Goal: Information Seeking & Learning: Learn about a topic

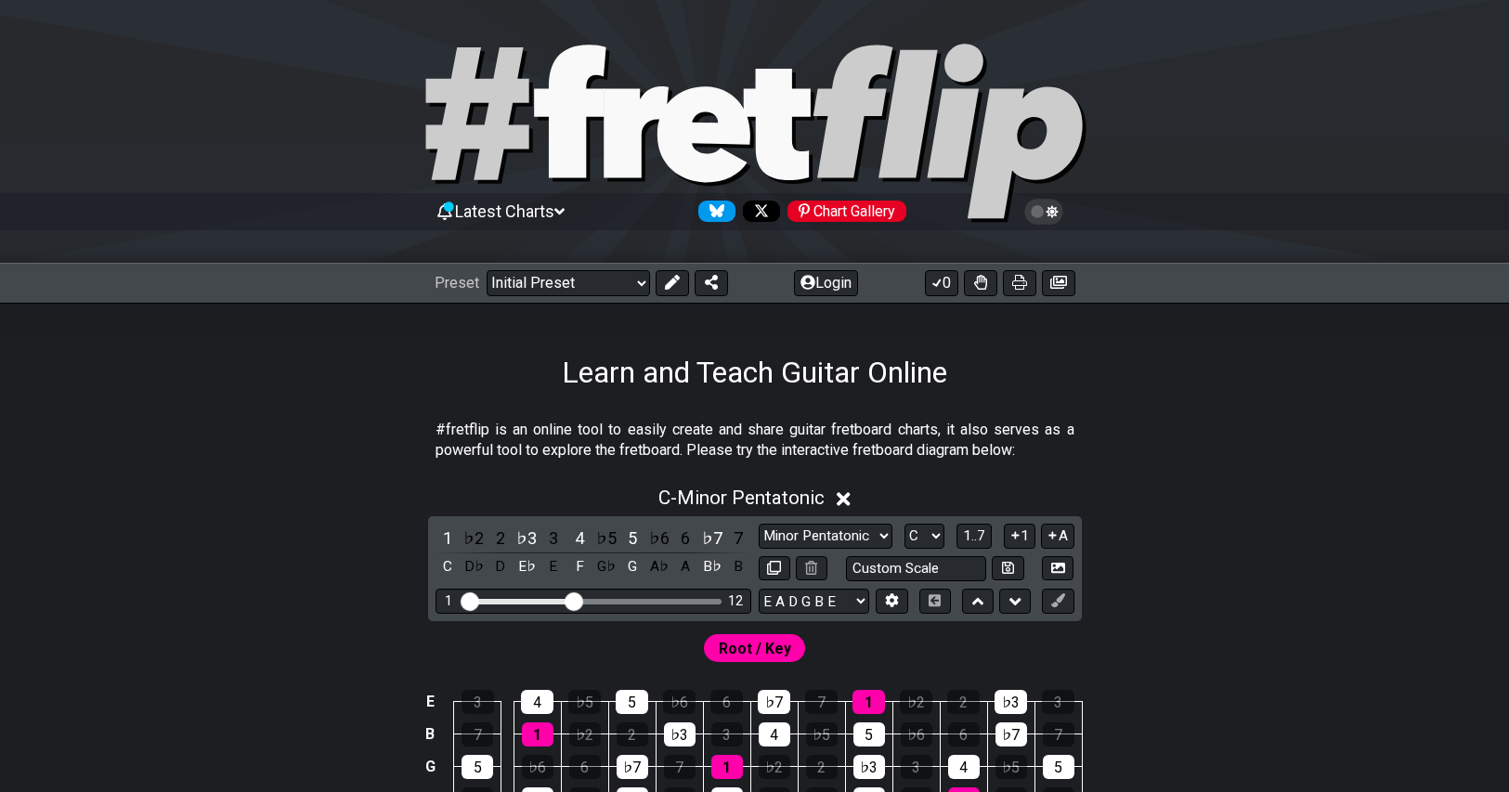
click at [566, 306] on div "Learn and Teach Guitar Online" at bounding box center [754, 346] width 1509 height 87
click at [579, 282] on select "Welcome to #fretflip! Initial Preset Custom Preset Minor Pentatonic Major Penta…" at bounding box center [567, 283] width 163 height 26
click at [486, 270] on select "Welcome to #fretflip! Initial Preset Custom Preset Minor Pentatonic Major Penta…" at bounding box center [567, 283] width 163 height 26
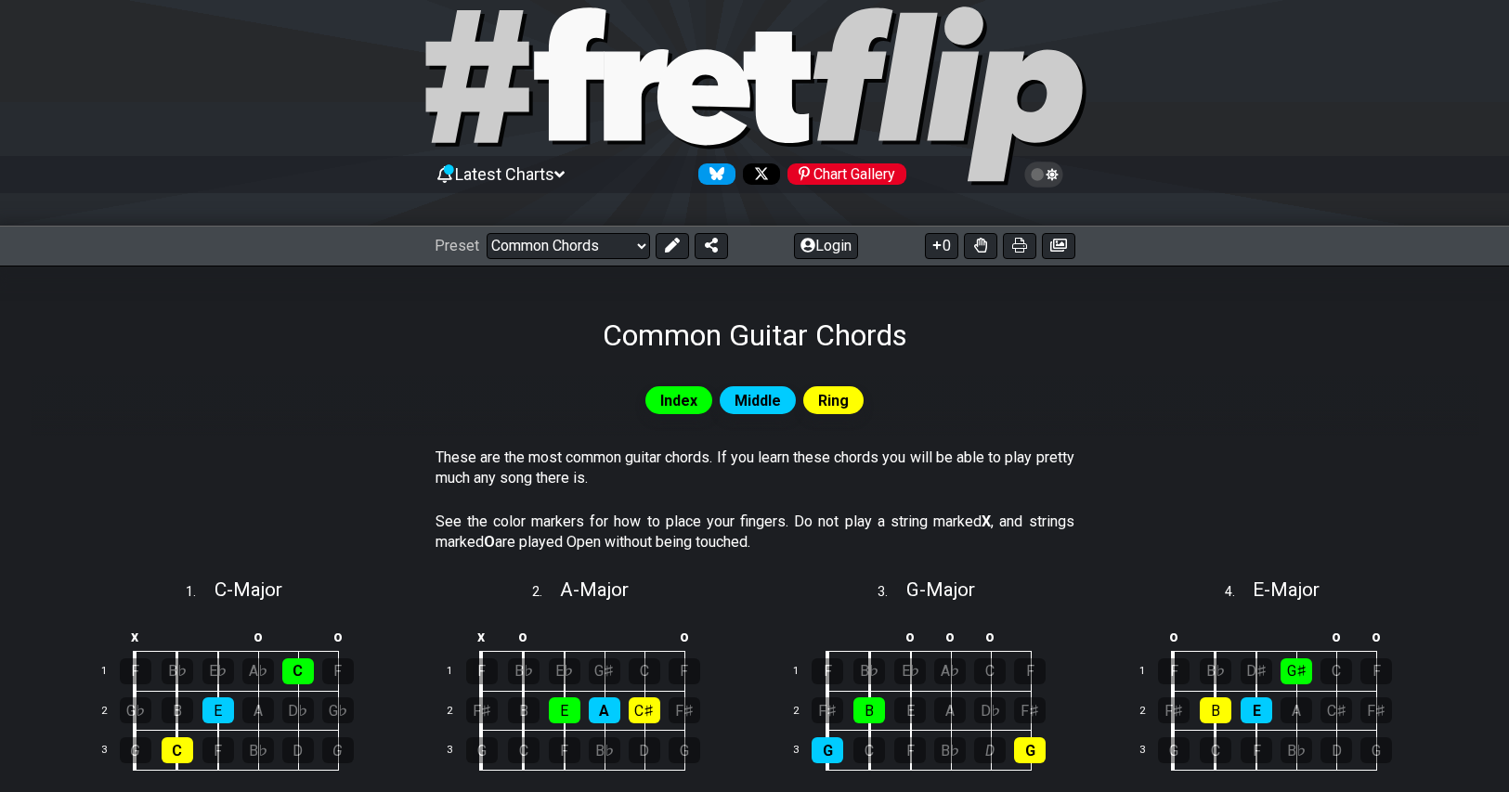
scroll to position [32, 0]
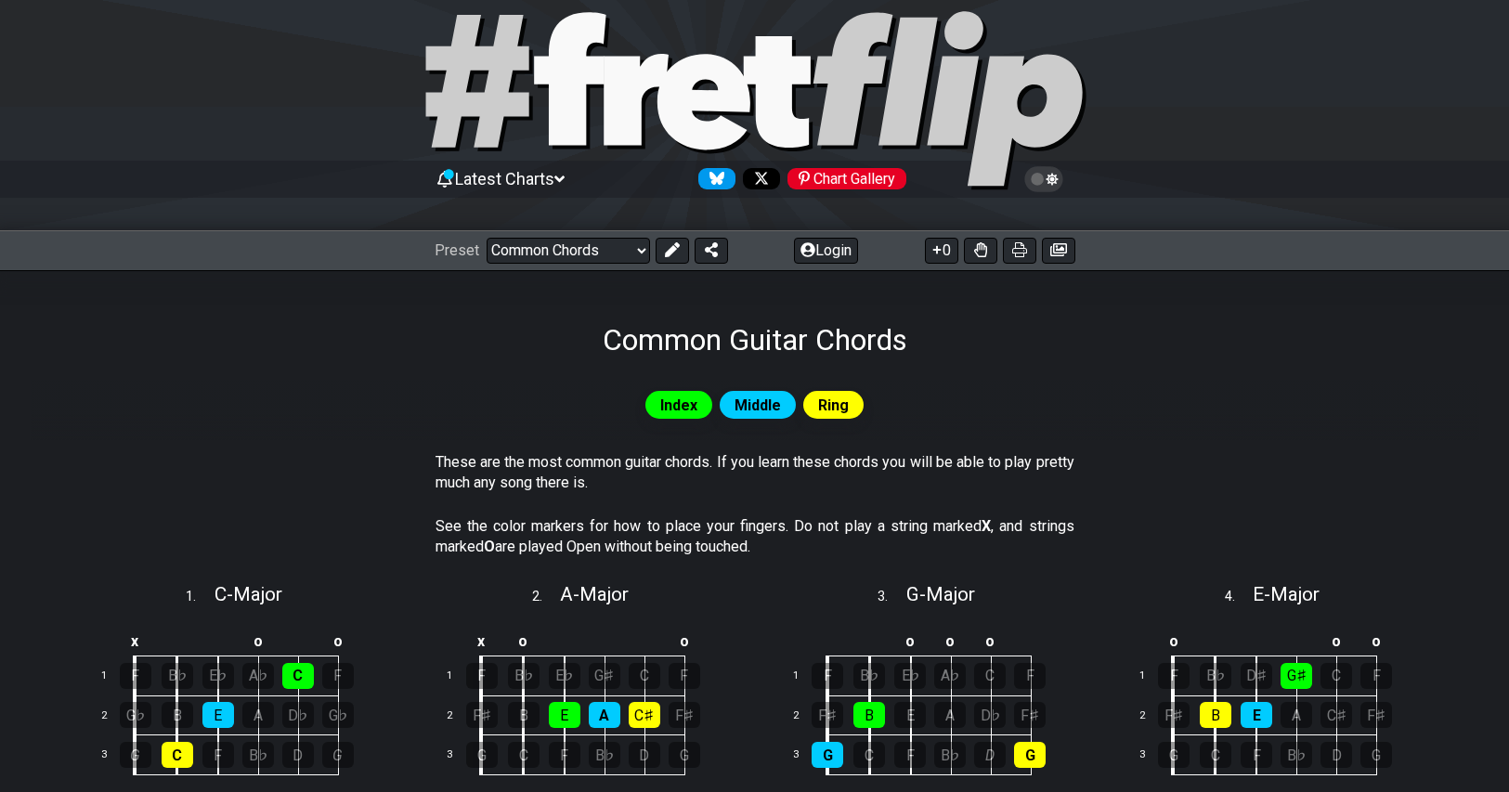
drag, startPoint x: 671, startPoint y: 399, endPoint x: 708, endPoint y: 400, distance: 37.1
click at [670, 399] on span "Index" at bounding box center [678, 405] width 37 height 27
click at [752, 405] on span "Middle" at bounding box center [757, 405] width 46 height 27
click at [871, 415] on div "Index Middle Ring" at bounding box center [755, 404] width 1448 height 35
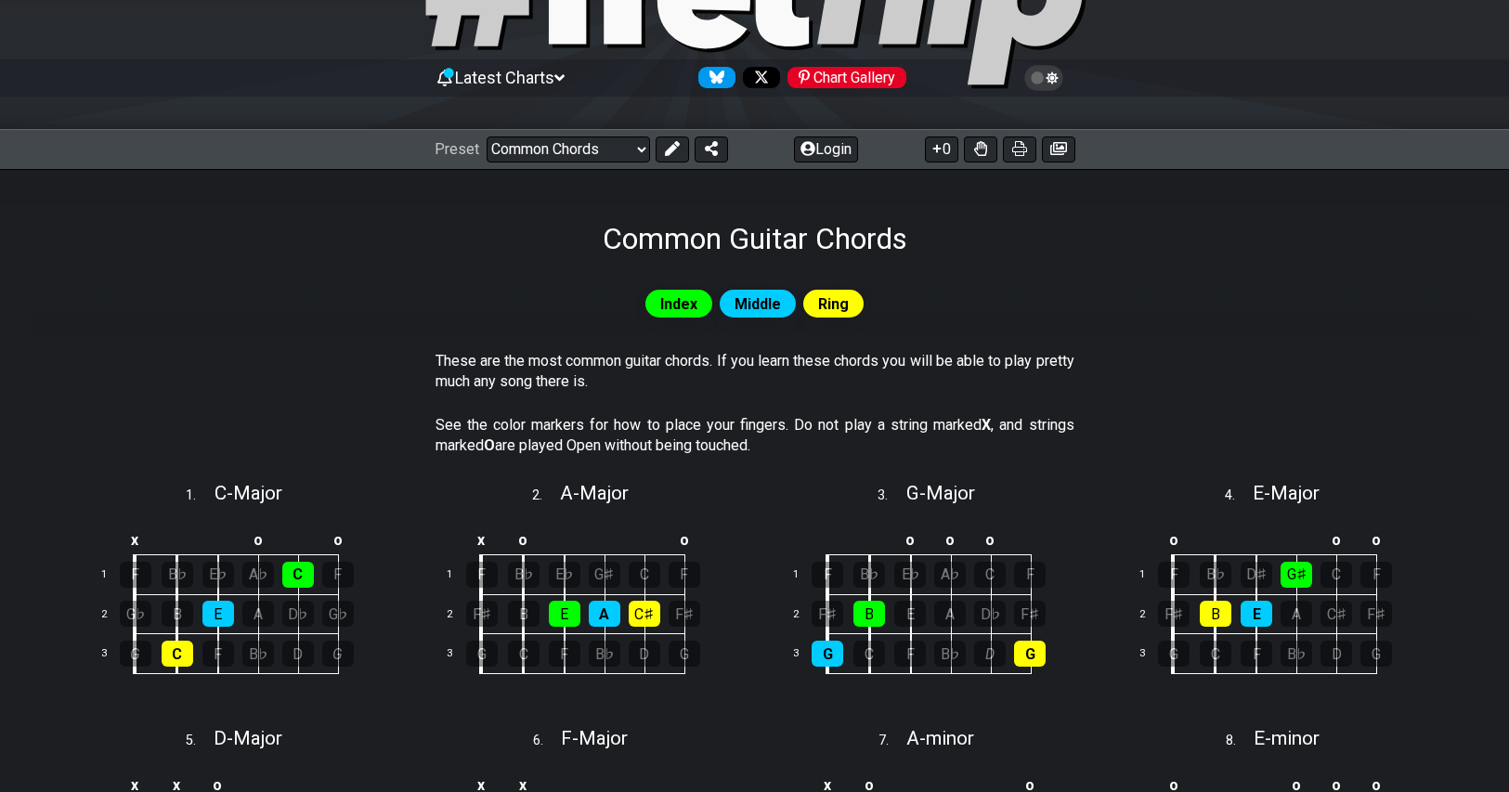
scroll to position [125, 0]
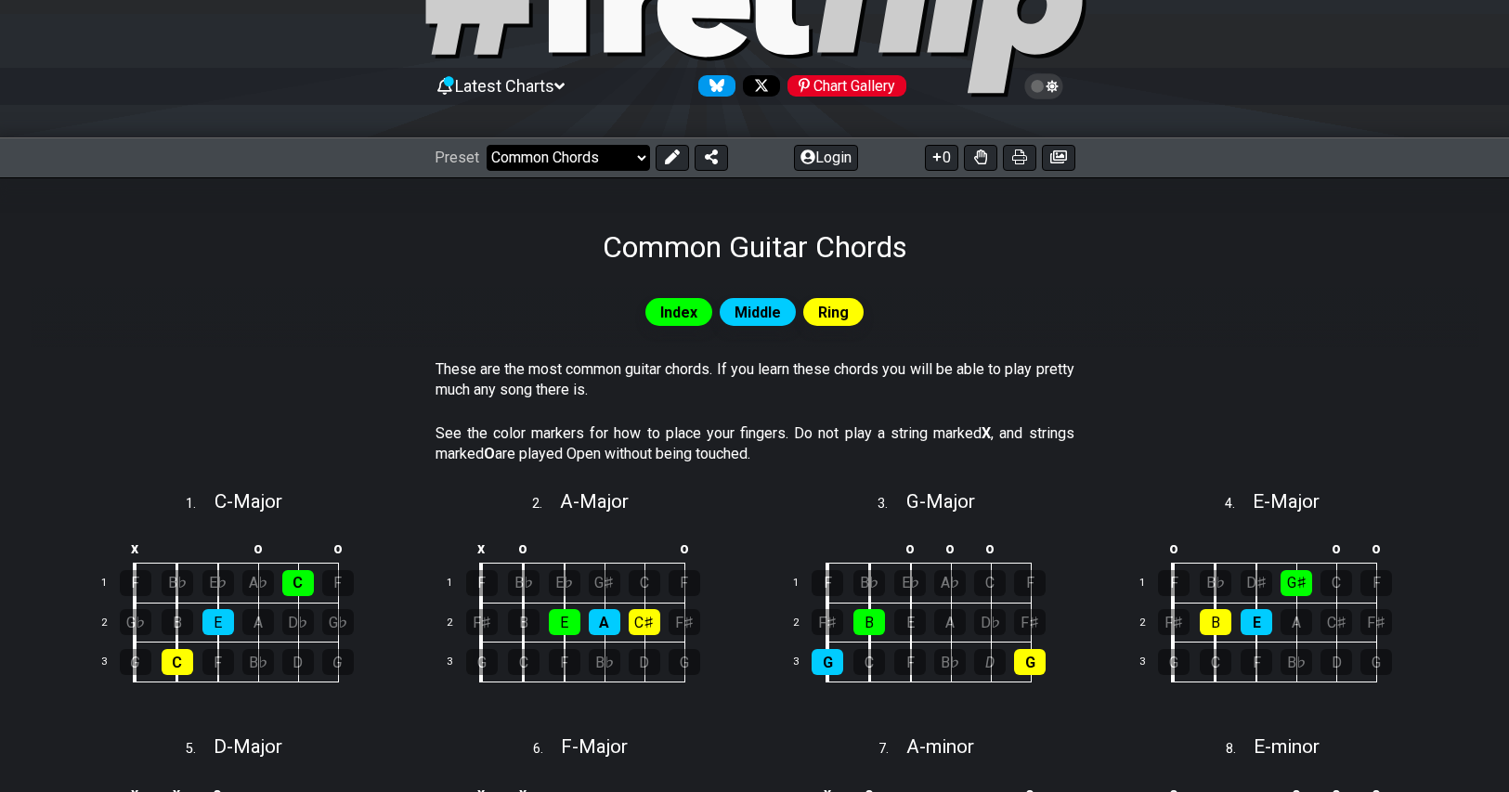
click at [585, 163] on select "Welcome to #fretflip! Initial Preset Custom Preset Minor Pentatonic Major Penta…" at bounding box center [567, 158] width 163 height 26
click at [486, 145] on select "Welcome to #fretflip! Initial Preset Custom Preset Minor Pentatonic Major Penta…" at bounding box center [567, 158] width 163 height 26
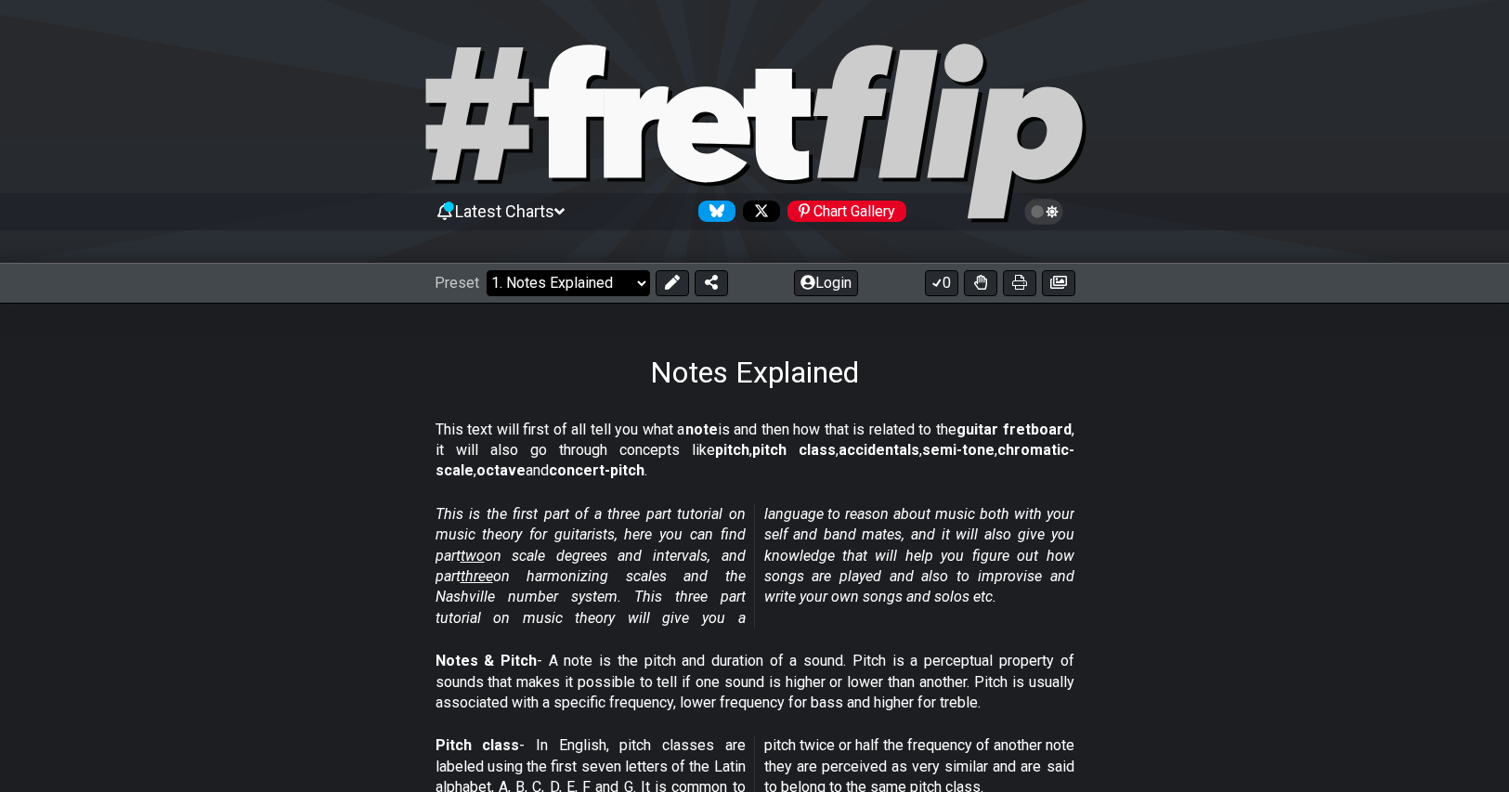
click at [510, 282] on select "Welcome to #fretflip! Initial Preset Custom Preset Minor Pentatonic Major Penta…" at bounding box center [567, 283] width 163 height 26
click at [486, 270] on select "Welcome to #fretflip! Initial Preset Custom Preset Minor Pentatonic Major Penta…" at bounding box center [567, 283] width 163 height 26
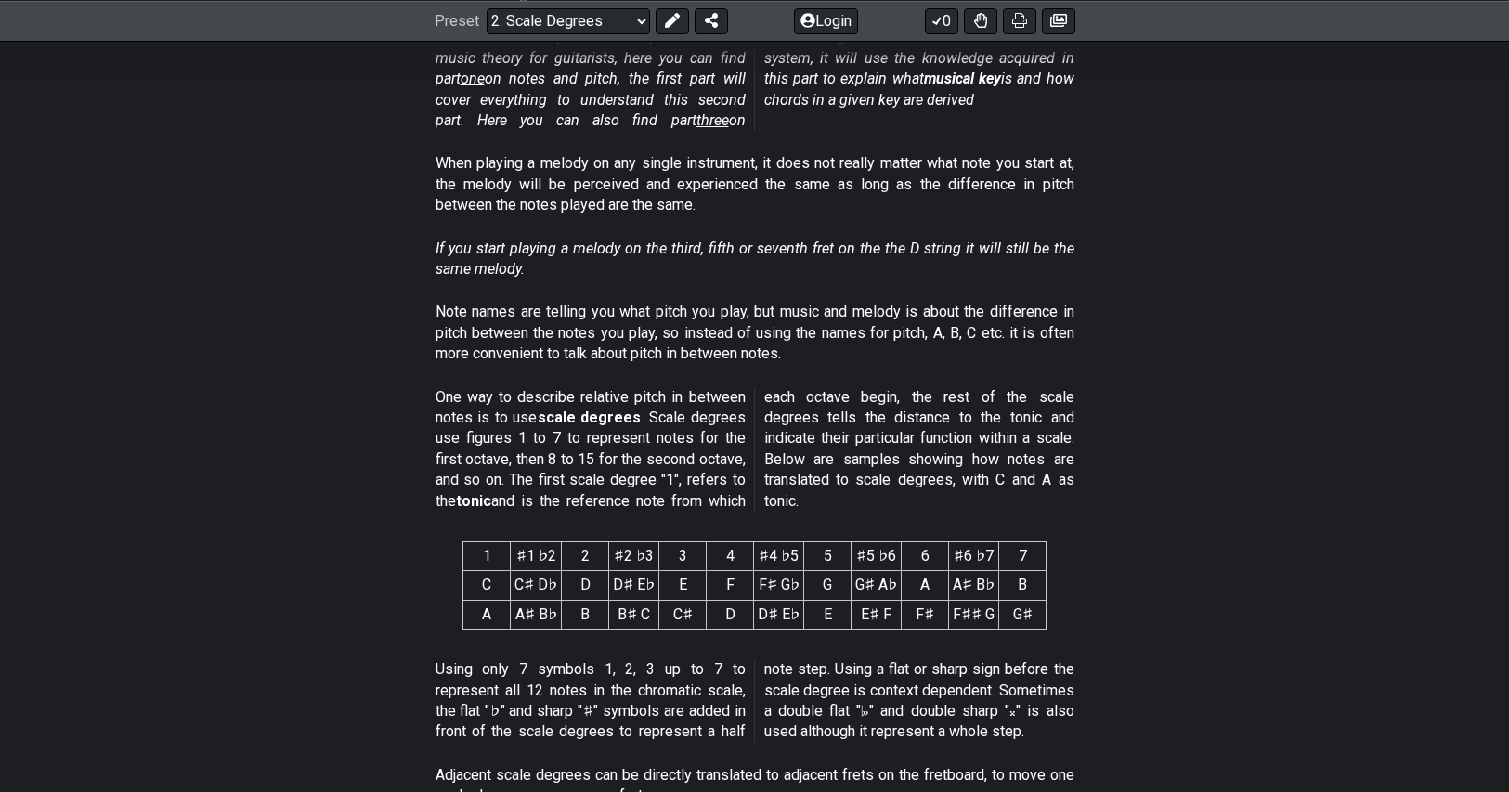
scroll to position [464, 0]
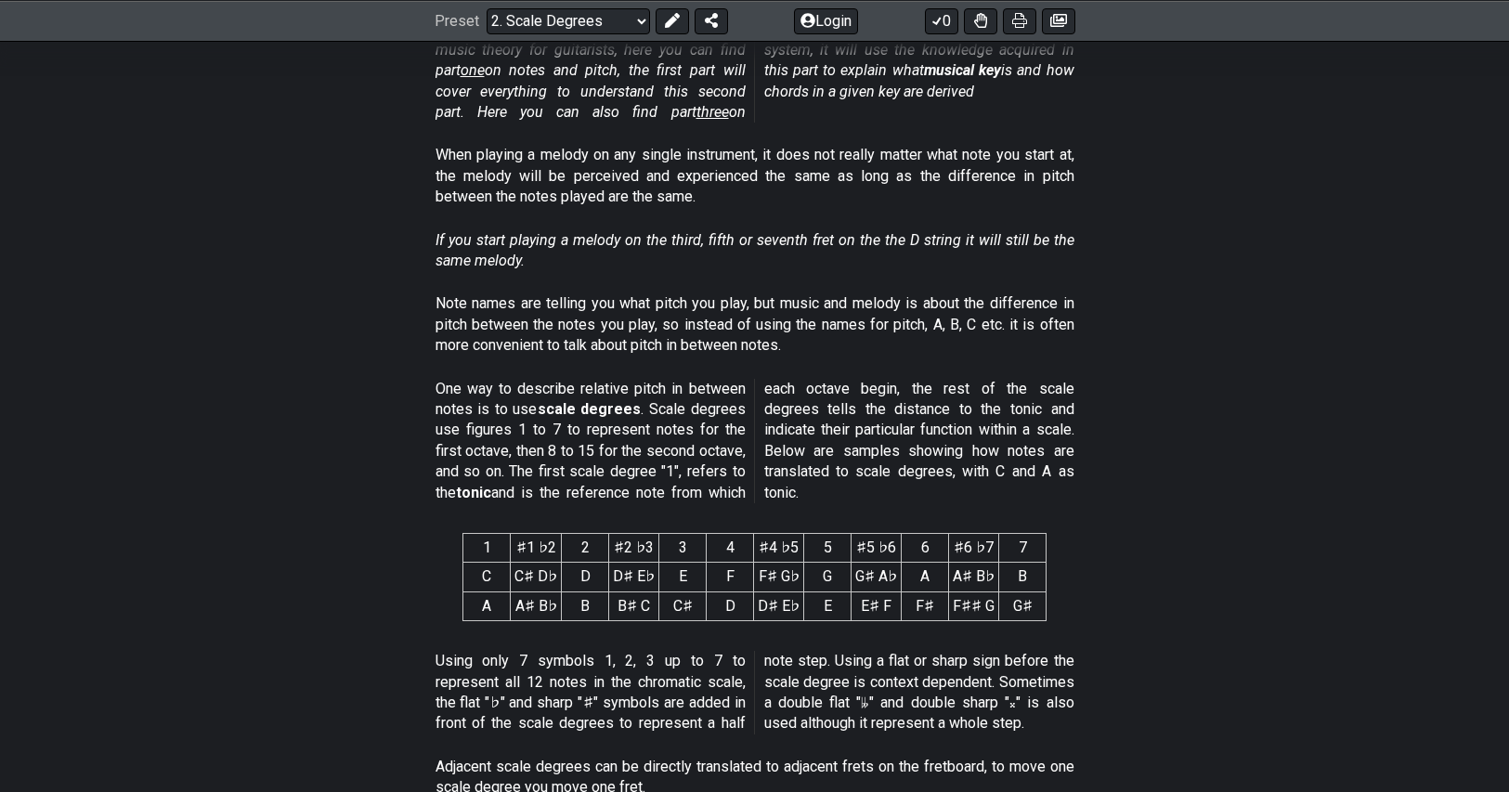
drag, startPoint x: 224, startPoint y: 452, endPoint x: 1100, endPoint y: 500, distance: 877.7
click at [1100, 500] on section "One way to describe relative pitch in between notes is to use scale degrees . S…" at bounding box center [755, 444] width 1448 height 147
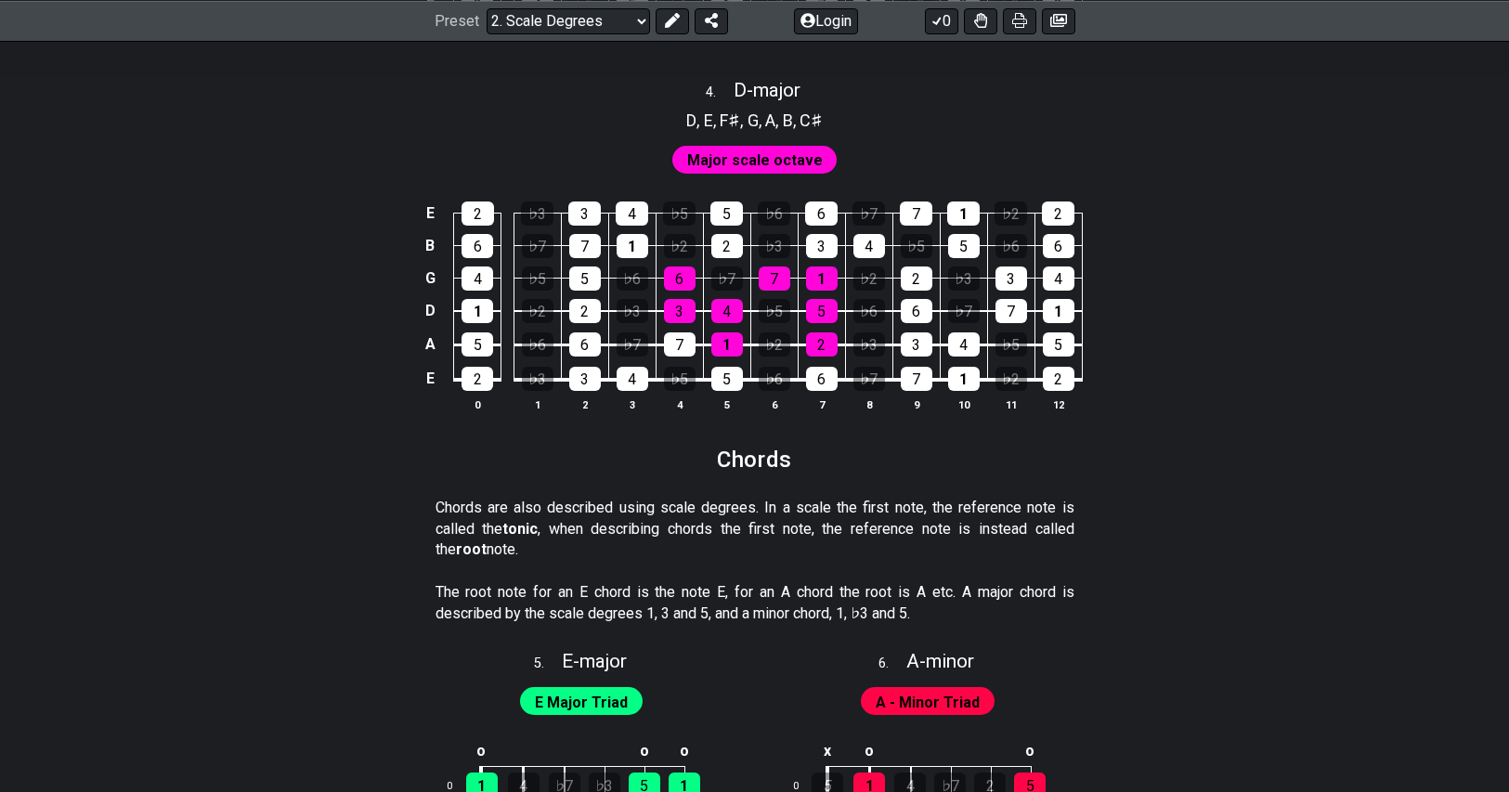
scroll to position [2653, 0]
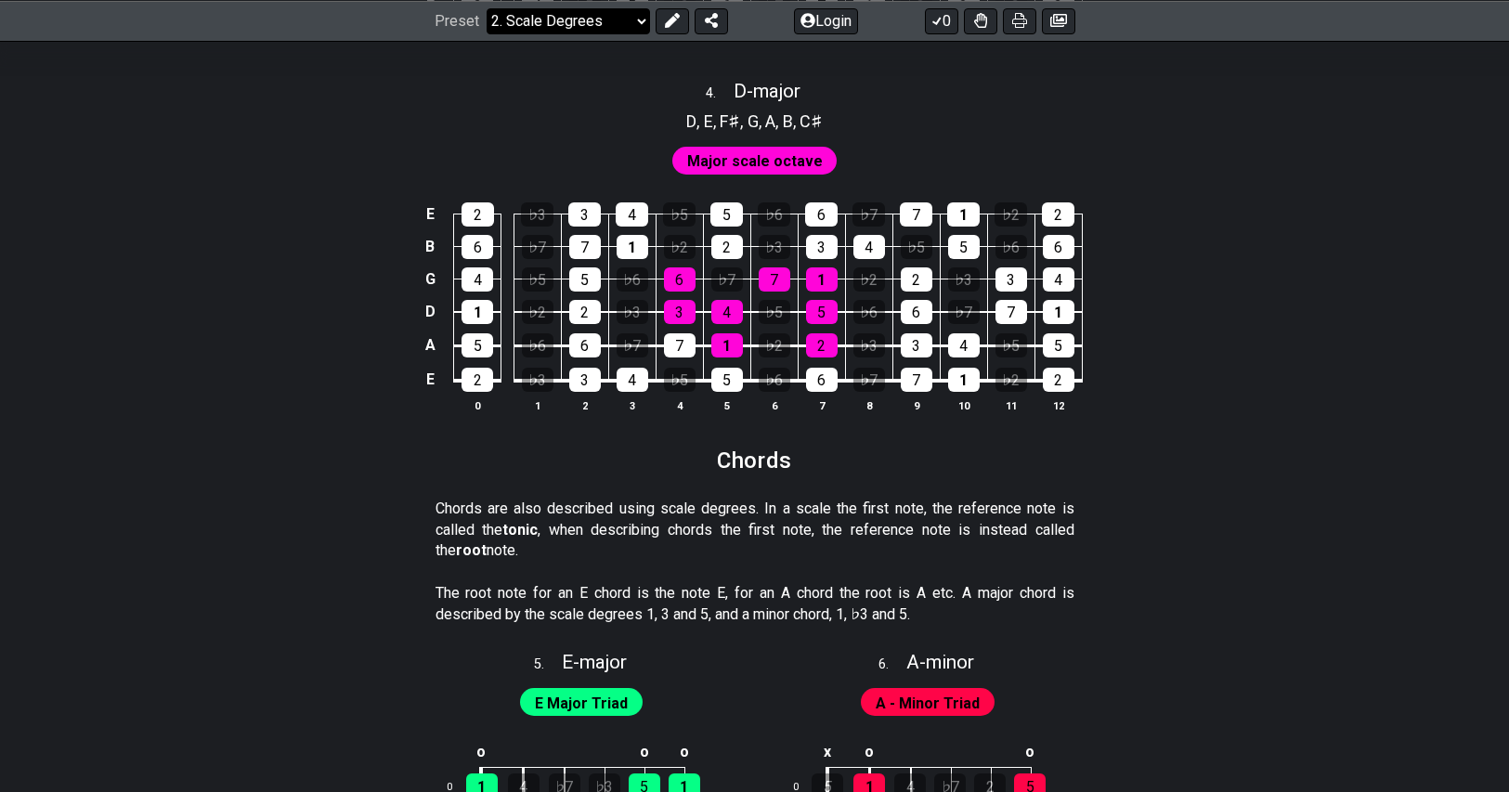
click at [567, 19] on select "Welcome to #fretflip! Initial Preset Custom Preset Minor Pentatonic Major Penta…" at bounding box center [567, 20] width 163 height 26
click at [486, 33] on select "Welcome to #fretflip! Initial Preset Custom Preset Minor Pentatonic Major Penta…" at bounding box center [567, 20] width 163 height 26
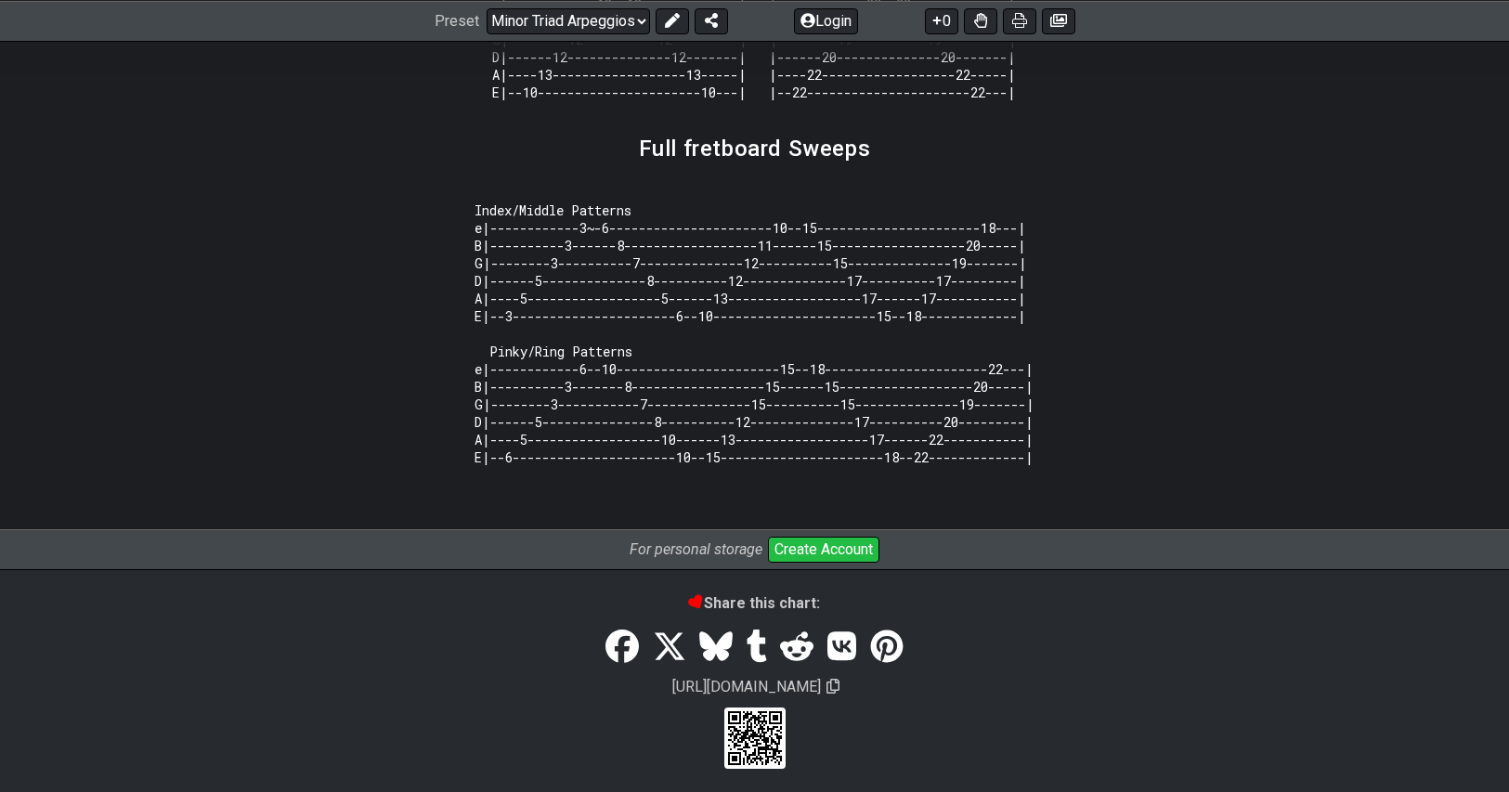
scroll to position [2135, 0]
click at [570, 26] on select "Welcome to #fretflip! Initial Preset Custom Preset Minor Pentatonic Major Penta…" at bounding box center [567, 20] width 163 height 26
click at [486, 33] on select "Welcome to #fretflip! Initial Preset Custom Preset Minor Pentatonic Major Penta…" at bounding box center [567, 20] width 163 height 26
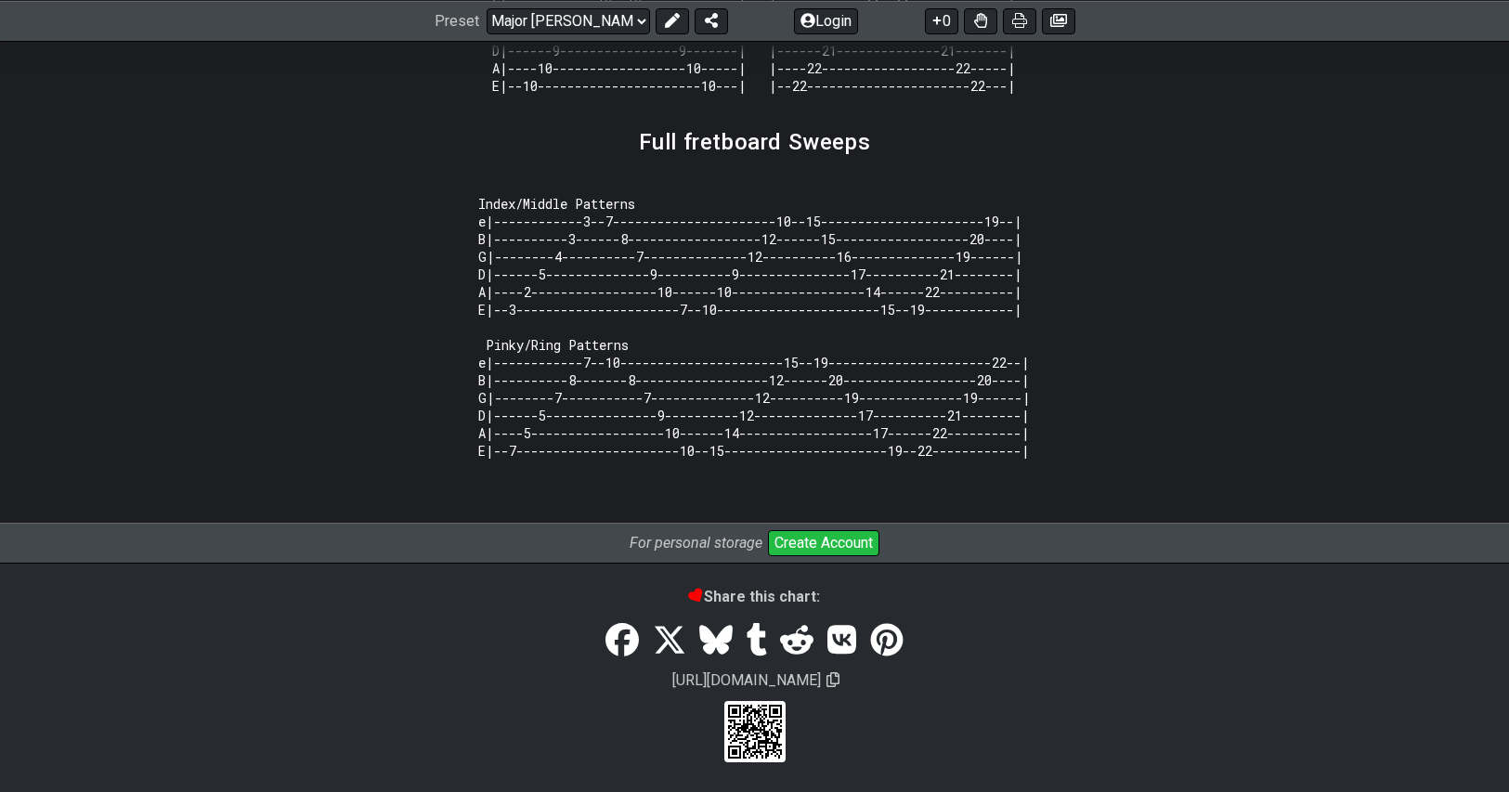
scroll to position [2228, 0]
click at [605, 32] on select "Welcome to #fretflip! Initial Preset Custom Preset Minor Pentatonic Major Penta…" at bounding box center [567, 20] width 163 height 26
click at [486, 33] on select "Welcome to #fretflip! Initial Preset Custom Preset Minor Pentatonic Major Penta…" at bounding box center [567, 20] width 163 height 26
select select "/how-to-solo"
select select "C"
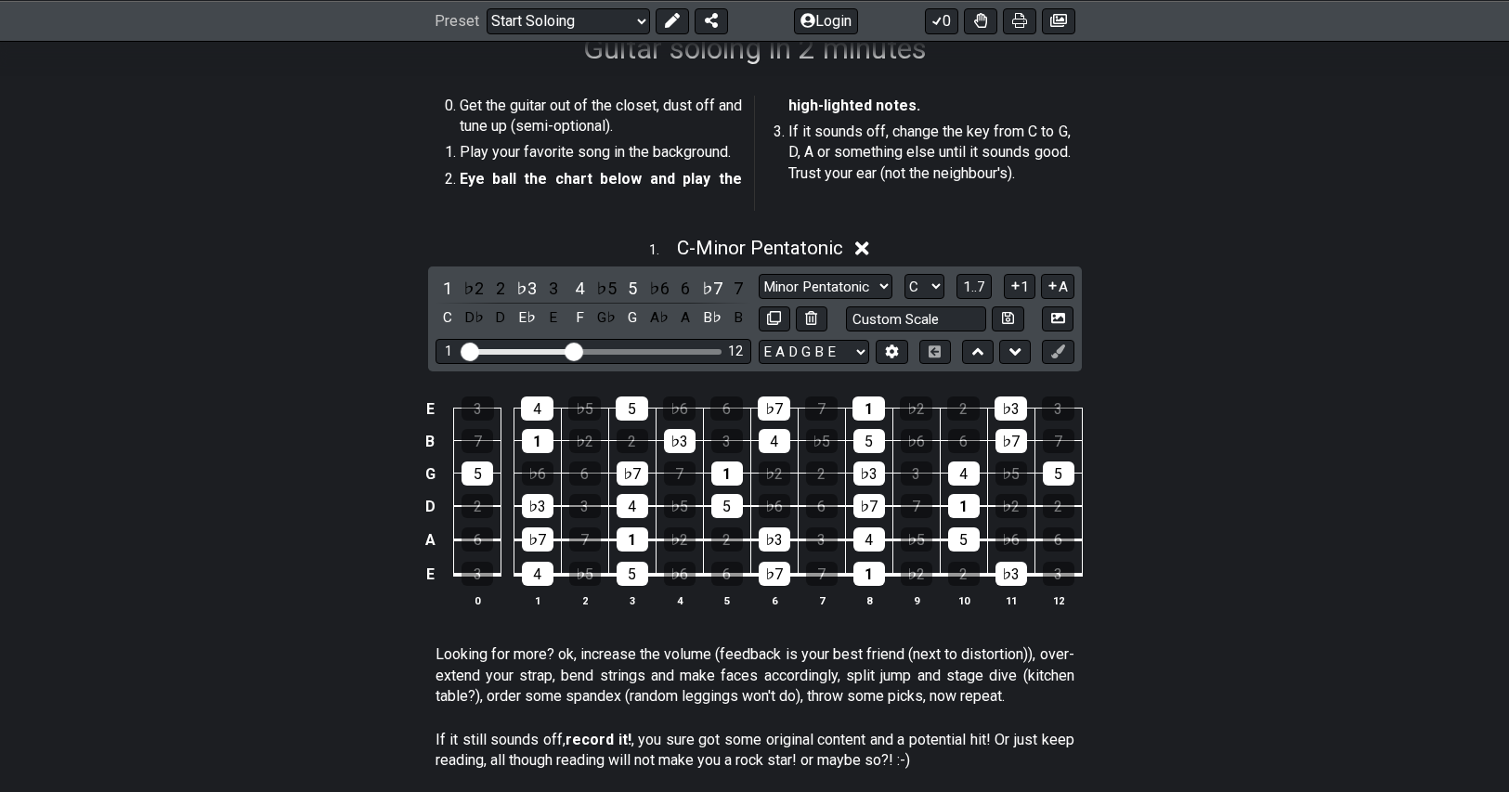
scroll to position [279, 0]
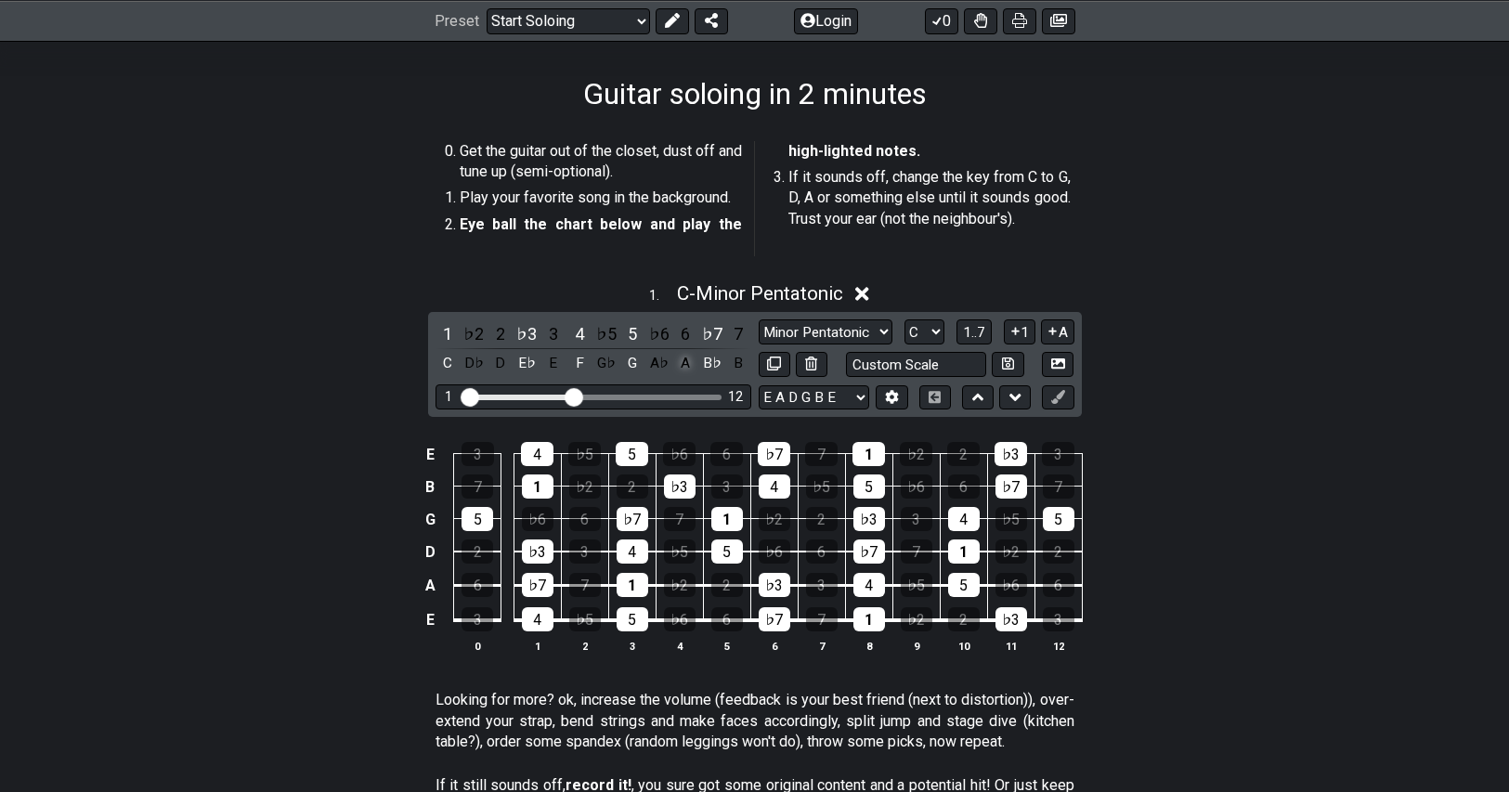
click at [688, 362] on div "A" at bounding box center [685, 363] width 24 height 25
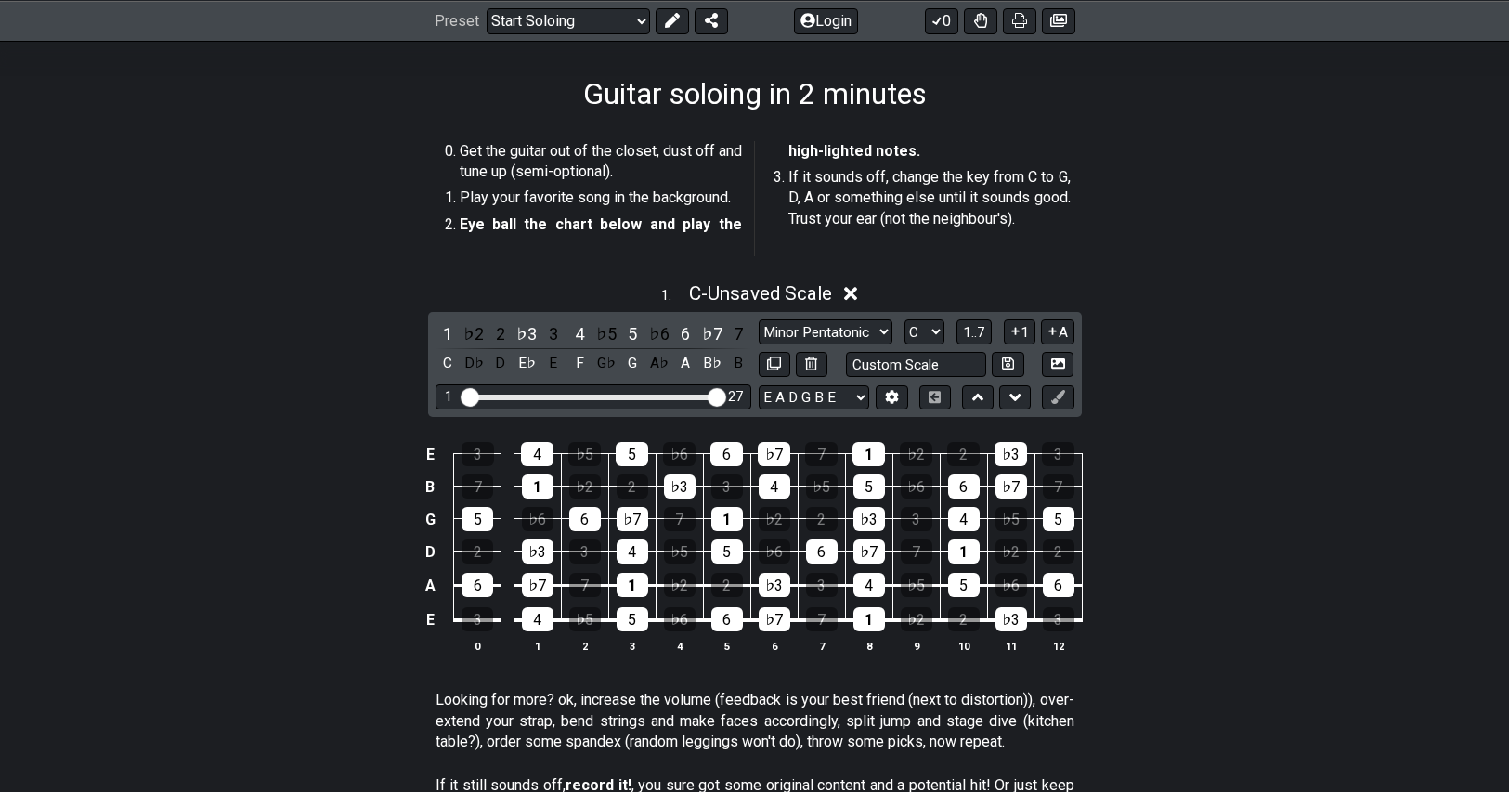
drag, startPoint x: 567, startPoint y: 396, endPoint x: 725, endPoint y: 413, distance: 158.7
click at [725, 395] on input "Visible fret range" at bounding box center [593, 395] width 264 height 0
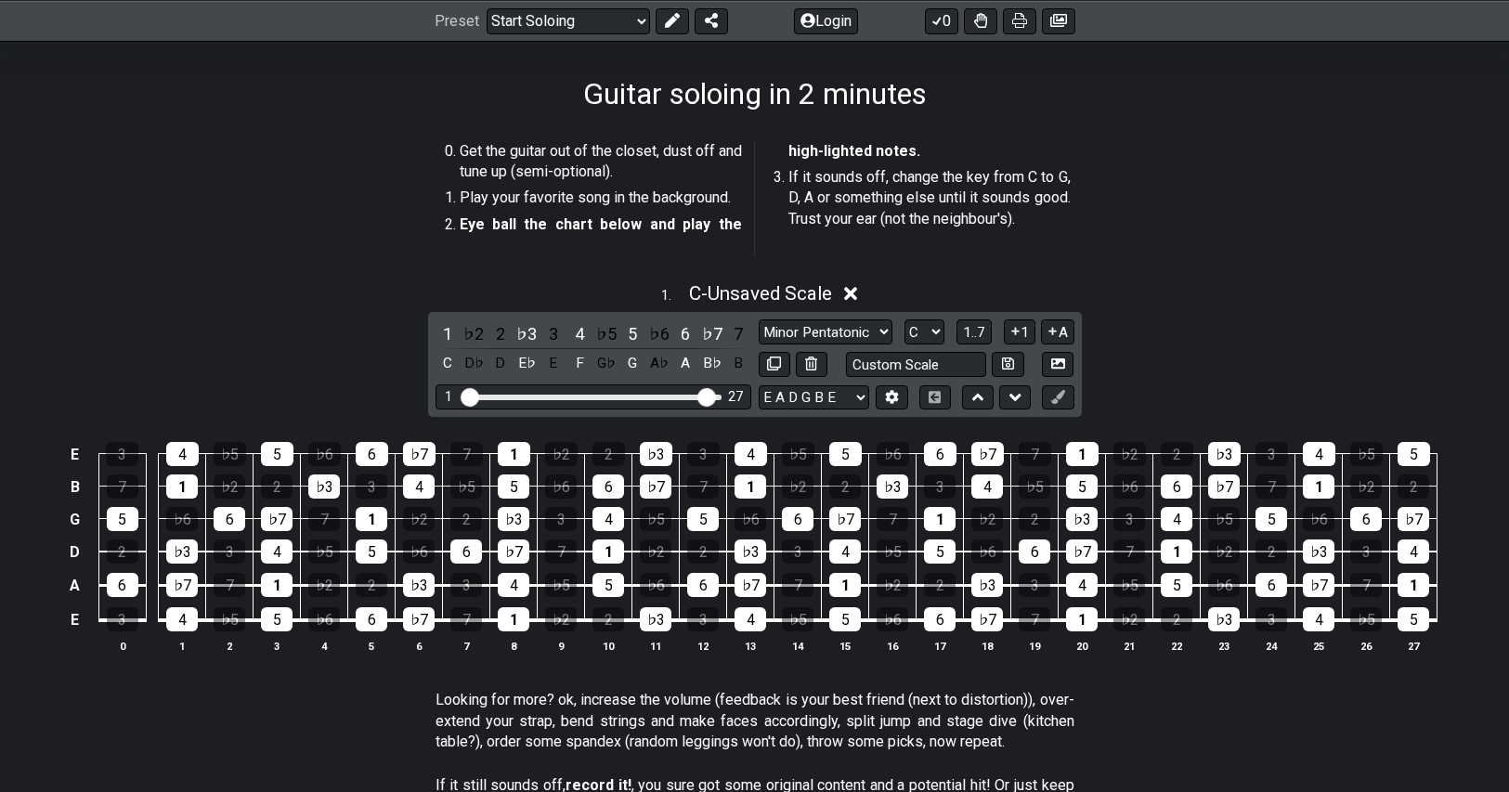
drag, startPoint x: 714, startPoint y: 404, endPoint x: 703, endPoint y: 404, distance: 11.1
click at [703, 395] on input "Visible fret range" at bounding box center [593, 395] width 264 height 0
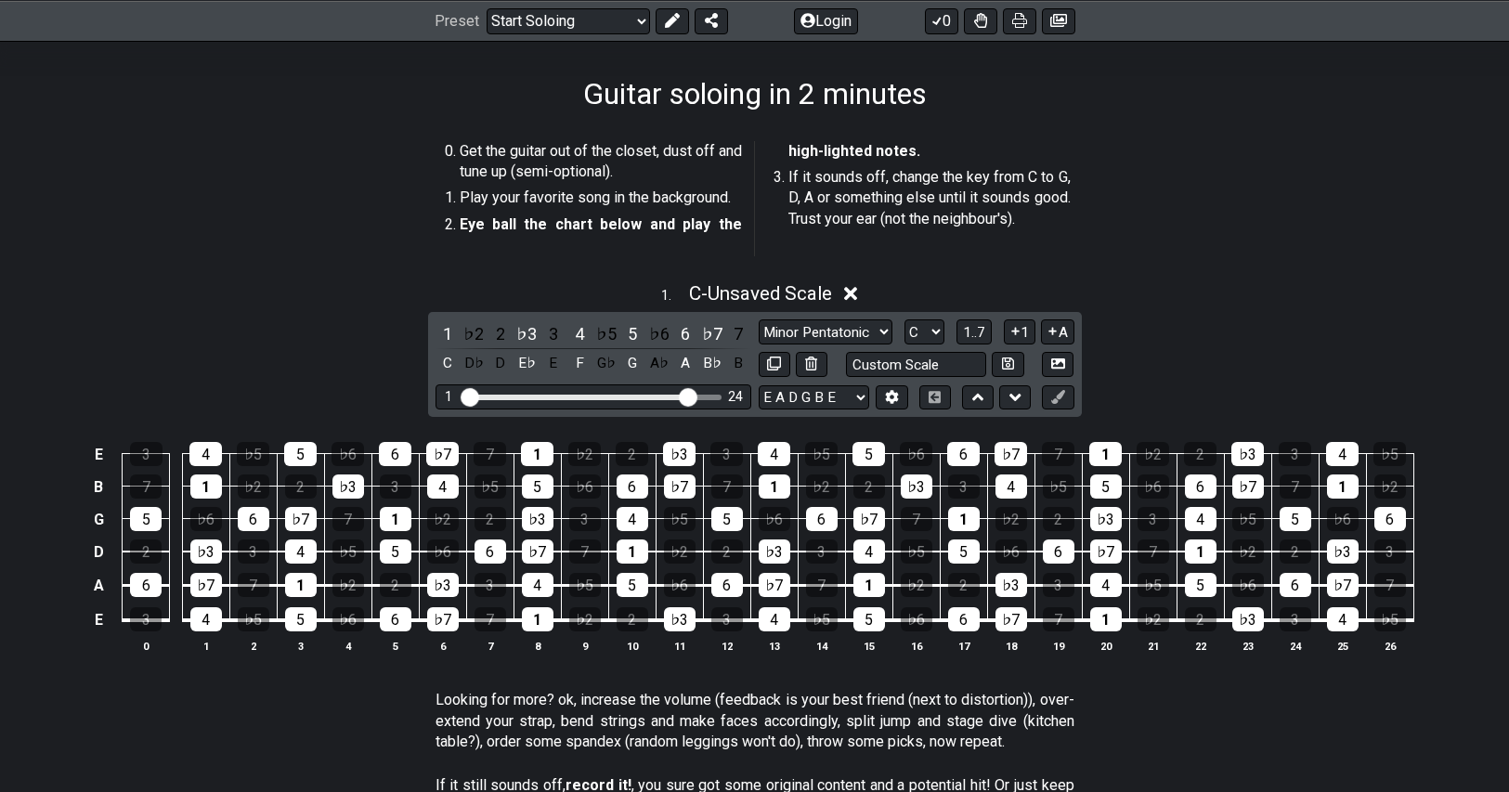
drag, startPoint x: 709, startPoint y: 400, endPoint x: 687, endPoint y: 399, distance: 22.3
click at [687, 395] on input "Visible fret range" at bounding box center [593, 395] width 264 height 0
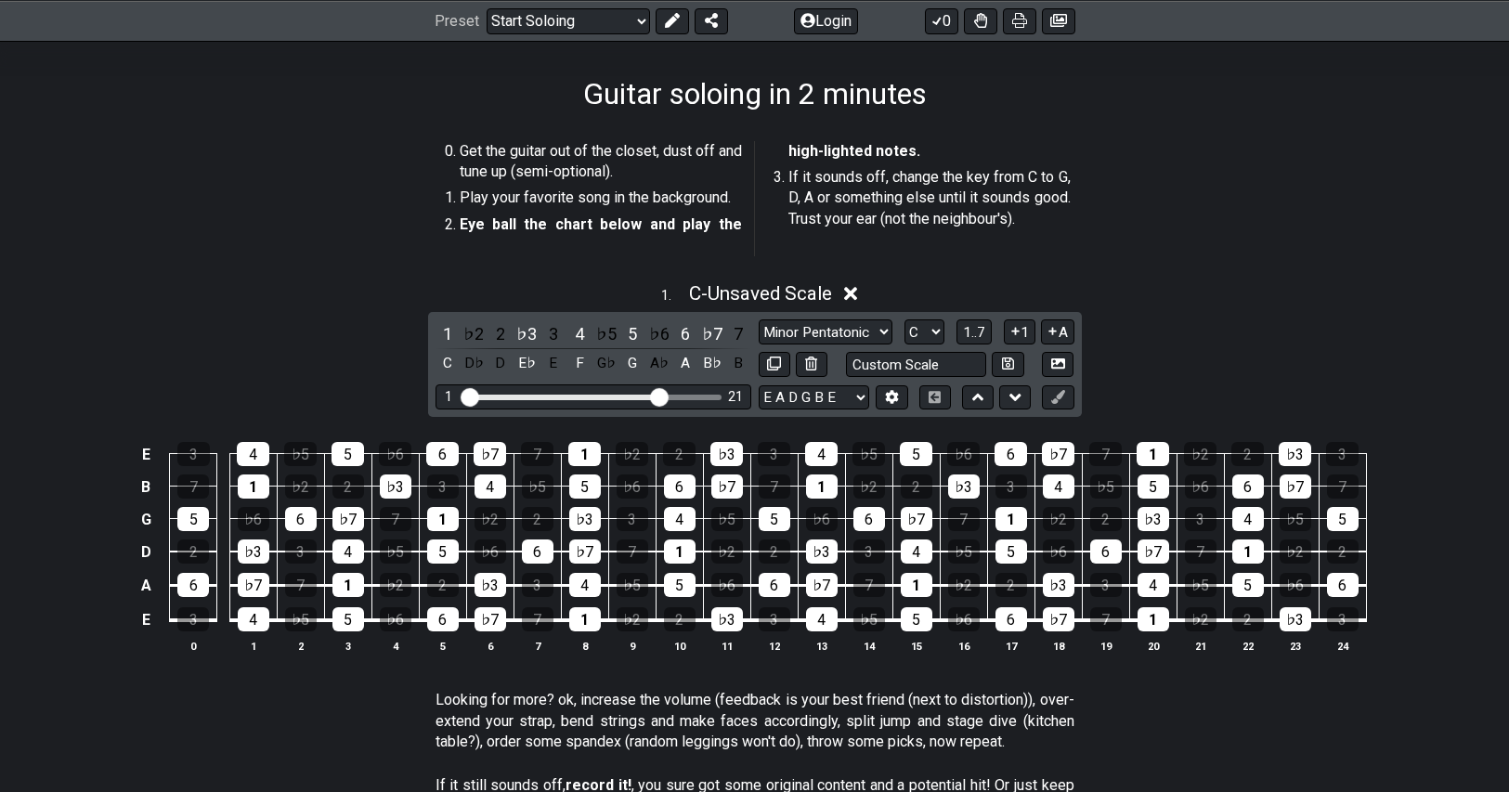
drag, startPoint x: 689, startPoint y: 391, endPoint x: 661, endPoint y: 393, distance: 27.9
click at [661, 395] on input "Visible fret range" at bounding box center [593, 395] width 264 height 0
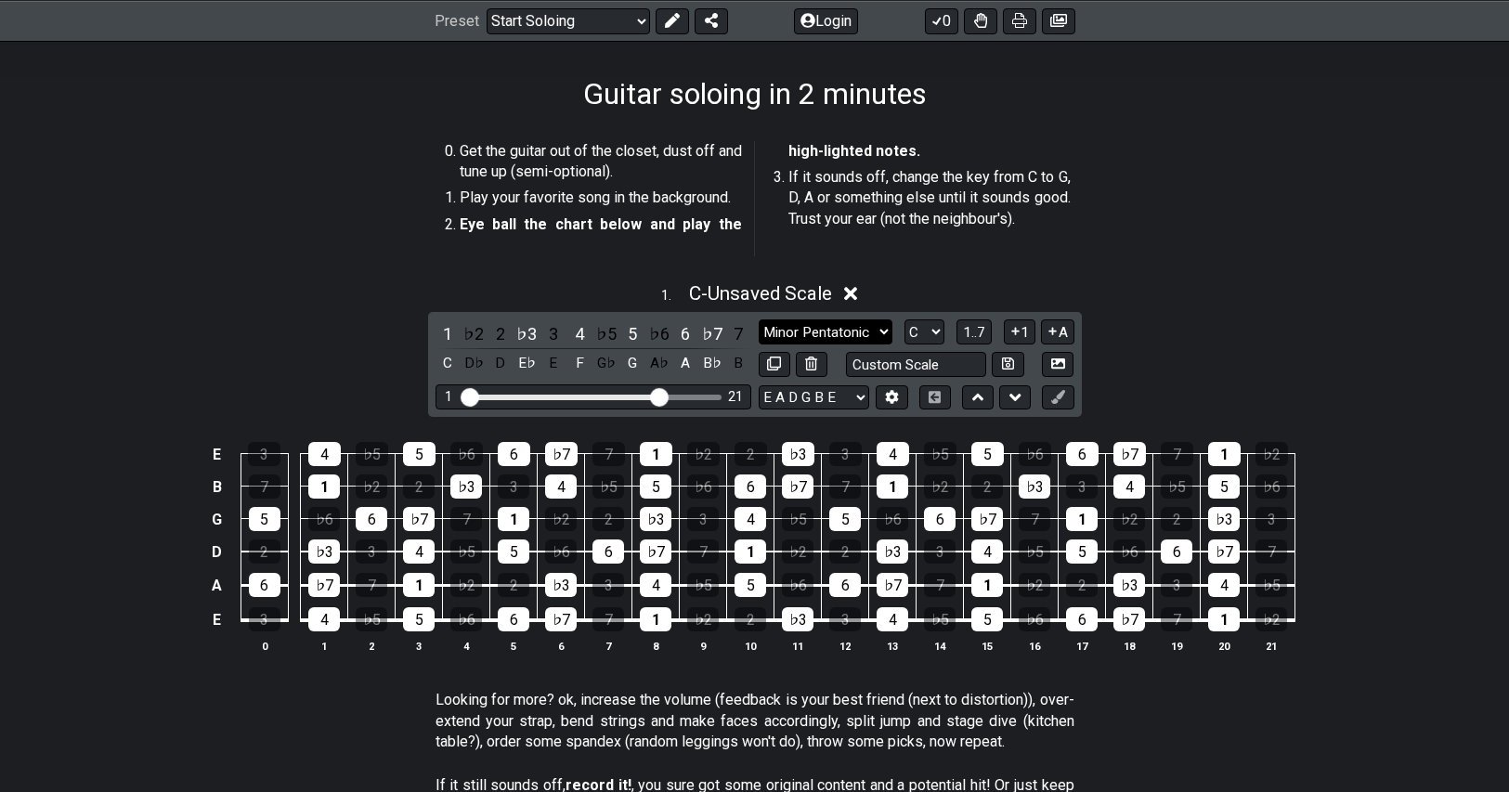
click at [844, 334] on select "Minor Pentatonic Root Minor Pentatonic Major Pentatonic Minor Blues Major Blues…" at bounding box center [825, 331] width 134 height 25
click at [758, 319] on select "Minor Pentatonic Root Minor Pentatonic Major Pentatonic Minor Blues Major Blues…" at bounding box center [825, 331] width 134 height 25
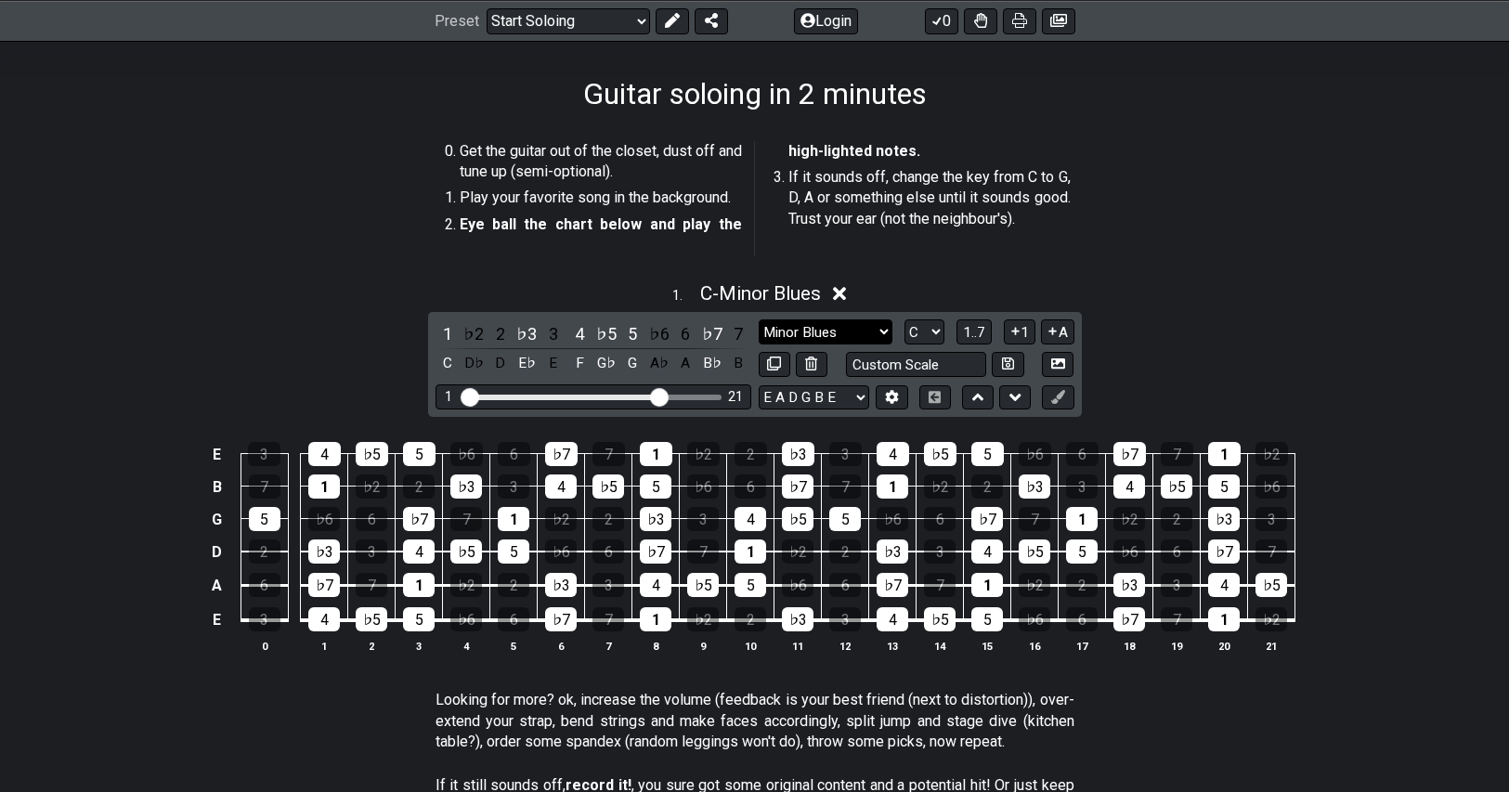
click at [829, 329] on select "Minor Pentatonic Root Minor Pentatonic Major Pentatonic Minor Blues Major Blues…" at bounding box center [825, 331] width 134 height 25
select select "Melodic Minor"
click at [758, 319] on select "Minor Pentatonic Root Minor Pentatonic Major Pentatonic Minor Blues Major Blues…" at bounding box center [825, 331] width 134 height 25
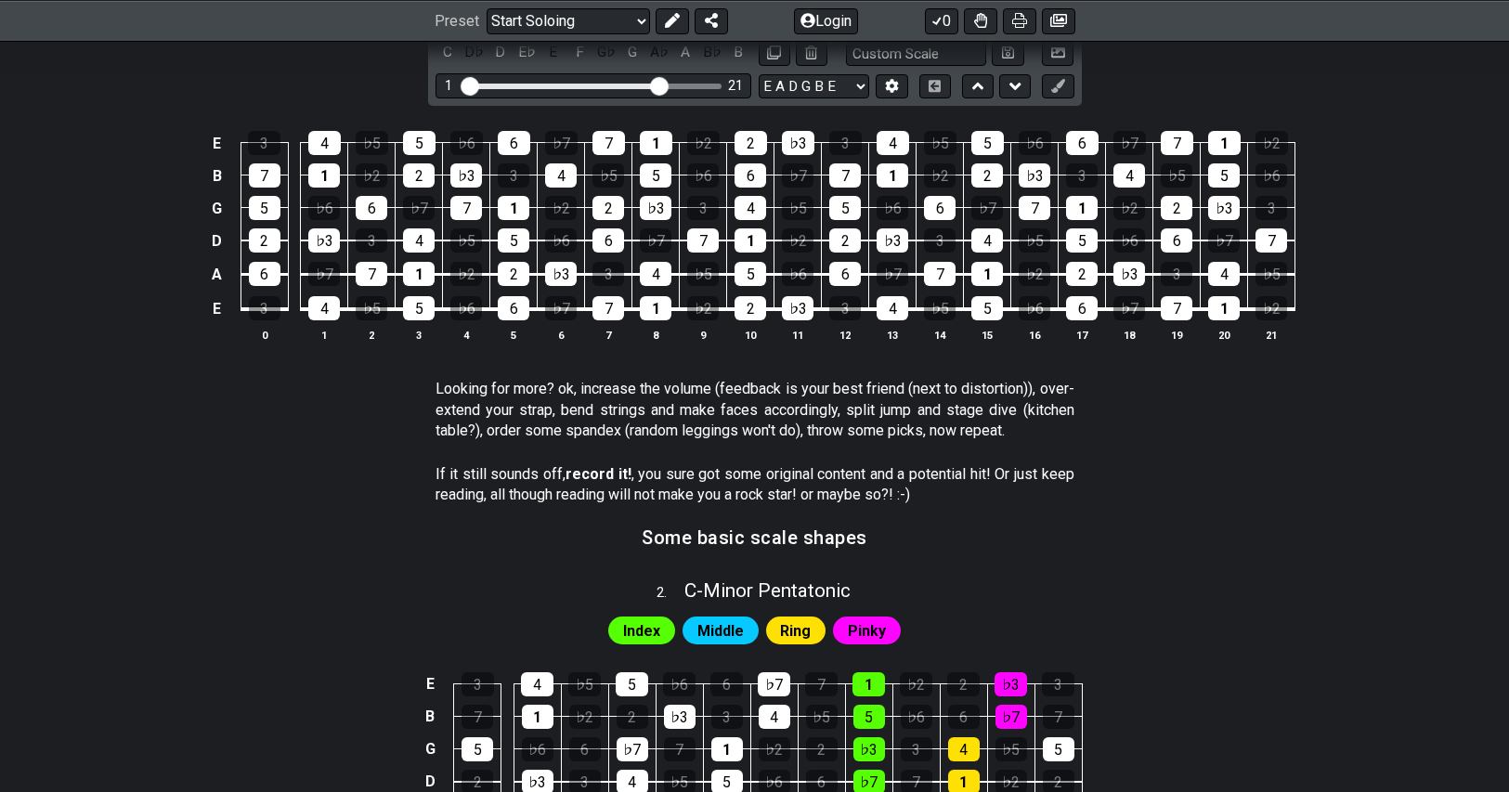
scroll to position [186, 0]
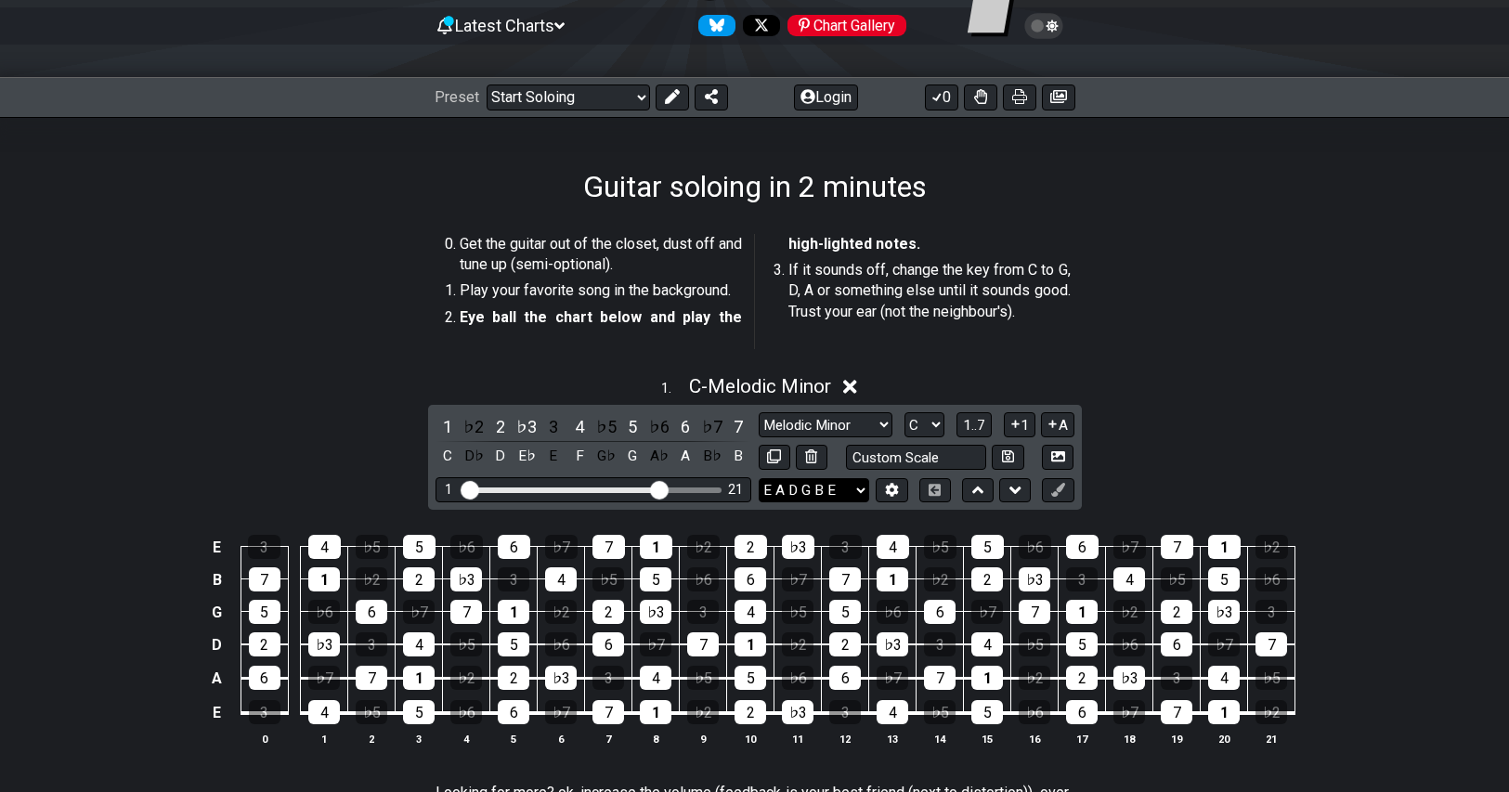
click at [810, 485] on select "E A D G B E E A D G B E E A D G B E B E A D F♯ B A D G C E A D A D G B E E♭ A♭ …" at bounding box center [813, 490] width 110 height 25
click at [786, 488] on select "E A D G B E E A D G B E E A D G B E B E A D F♯ B A D G C E A D A D G B E E♭ A♭ …" at bounding box center [813, 490] width 110 height 25
click at [926, 423] on select "A♭ A A♯ B♭ B C C♯ D♭ D D♯ E♭ E F F♯ G♭ G G♯" at bounding box center [924, 424] width 40 height 25
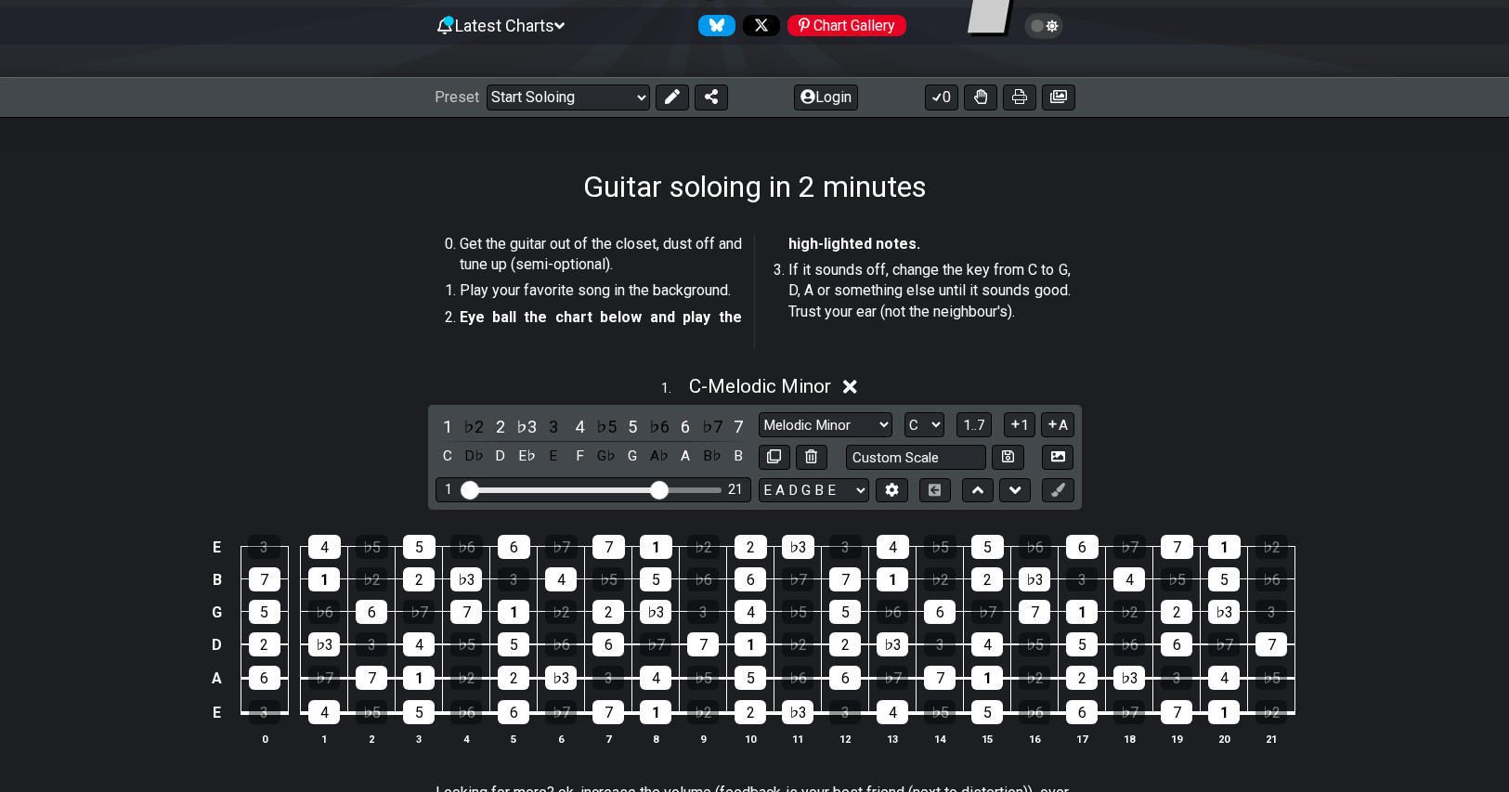
select select "Db"
click at [904, 412] on select "A♭ A A♯ B♭ B C C♯ D♭ D D♯ E♭ E F F♯ G♭ G G♯" at bounding box center [924, 424] width 40 height 25
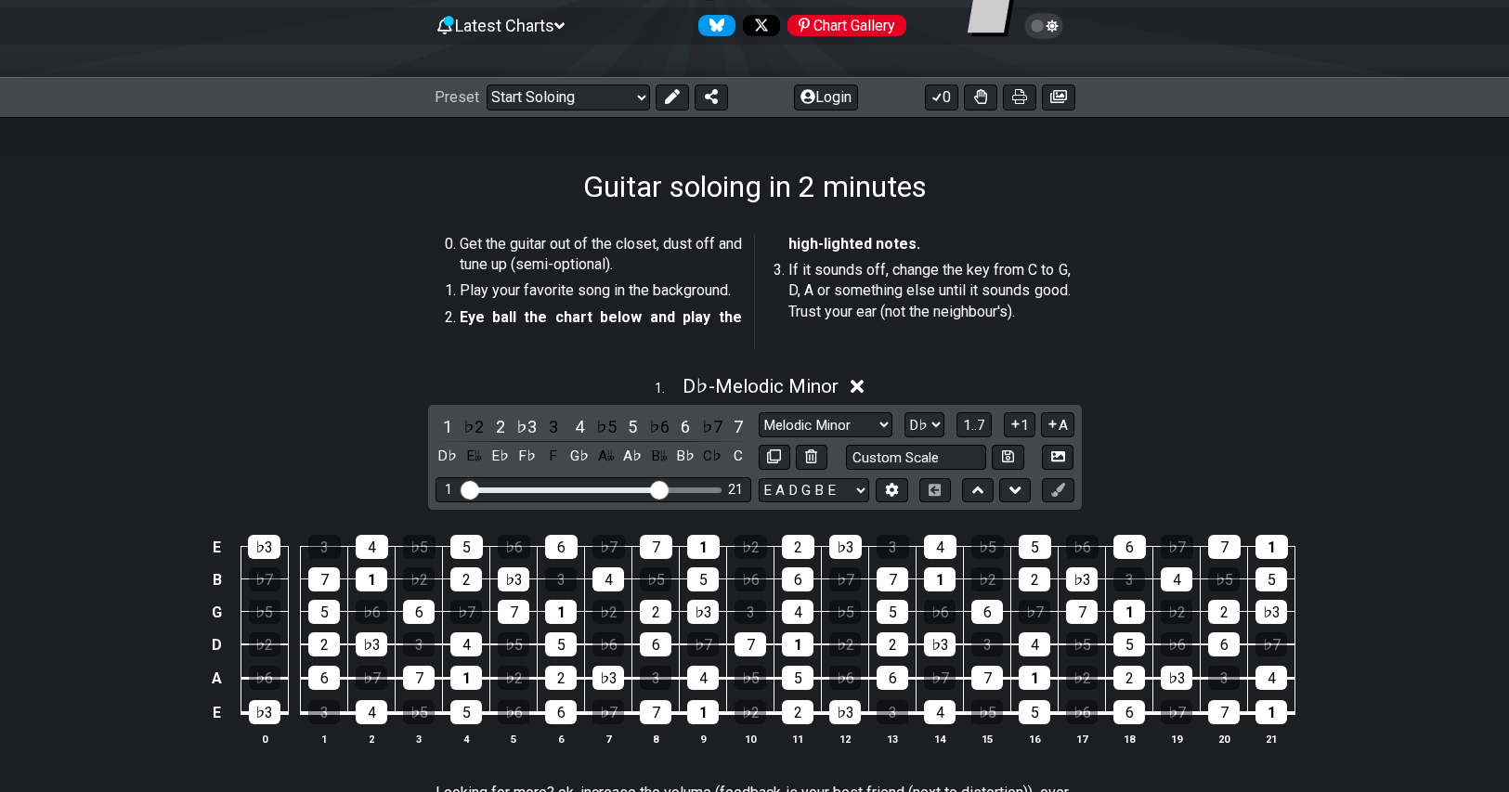
click at [1156, 257] on section "Get the guitar out of the closet, dust off and tune up (semi-optional). Play yo…" at bounding box center [755, 295] width 1448 height 137
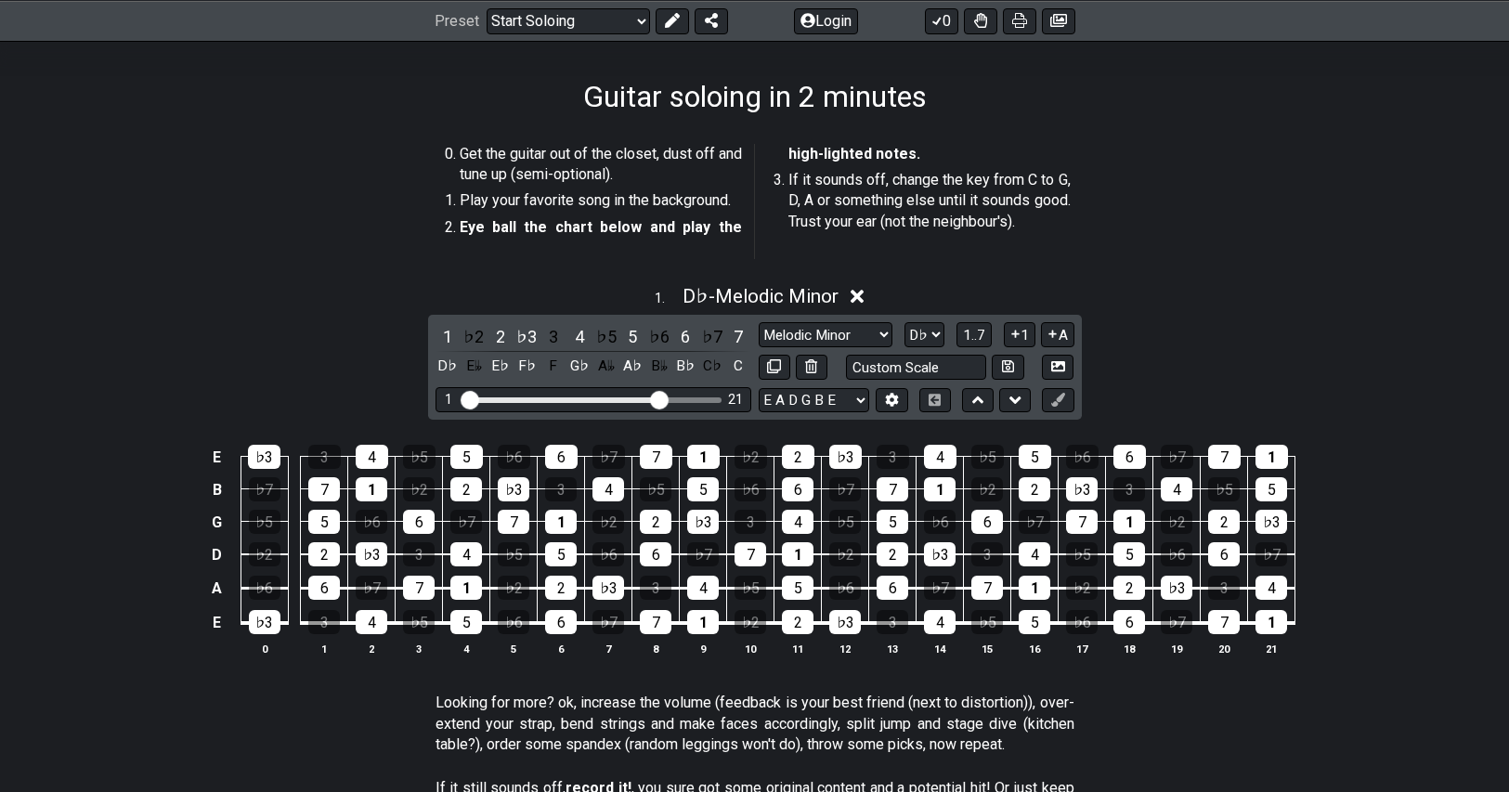
scroll to position [279, 0]
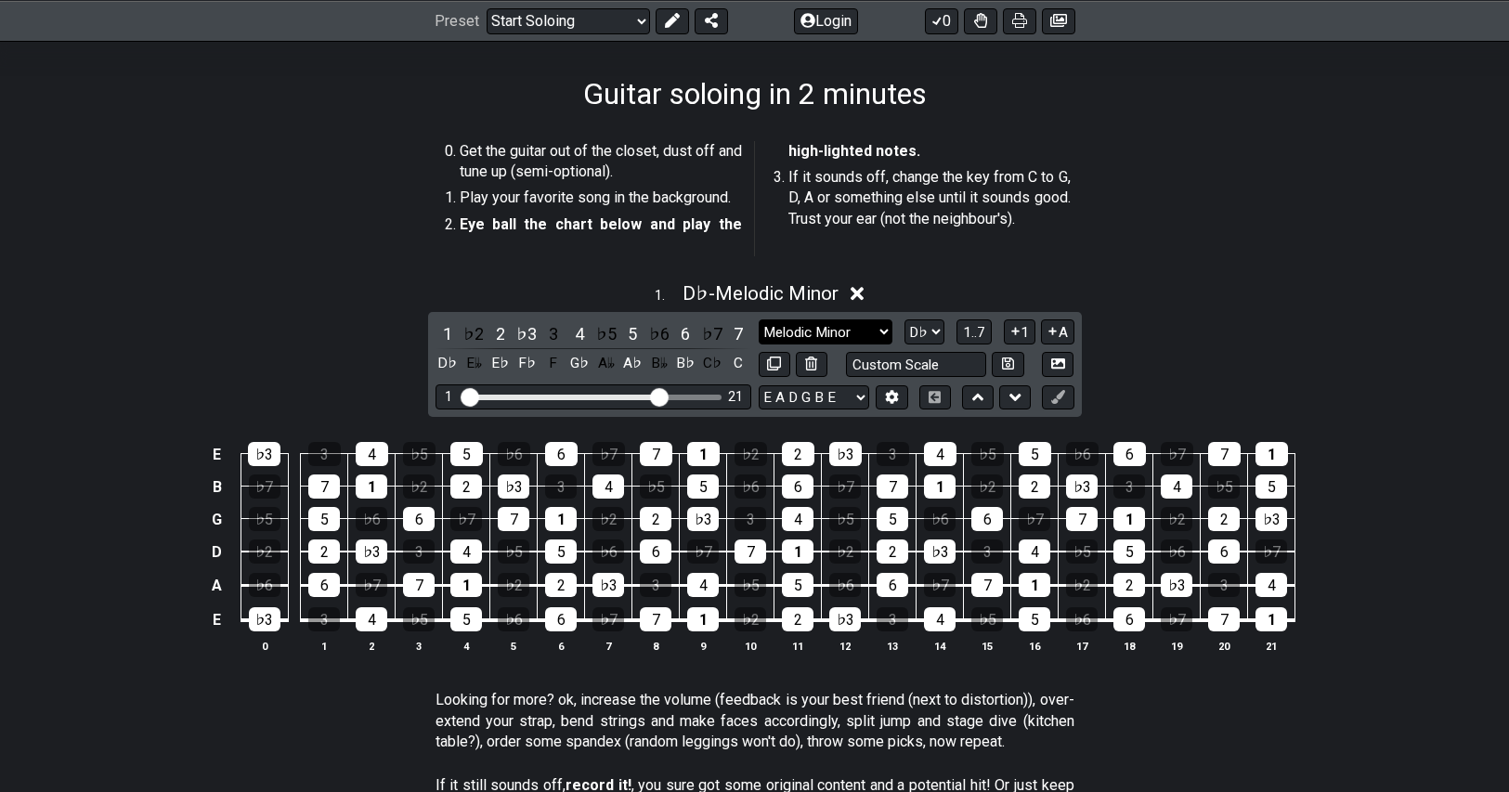
click at [851, 331] on select "Minor Pentatonic Root Minor Pentatonic Major Pentatonic Minor Blues Major Blues…" at bounding box center [825, 331] width 134 height 25
select select "Minor Pentatonic"
click at [758, 319] on select "Minor Pentatonic Root Minor Pentatonic Major Pentatonic Minor Blues Major Blues…" at bounding box center [825, 331] width 134 height 25
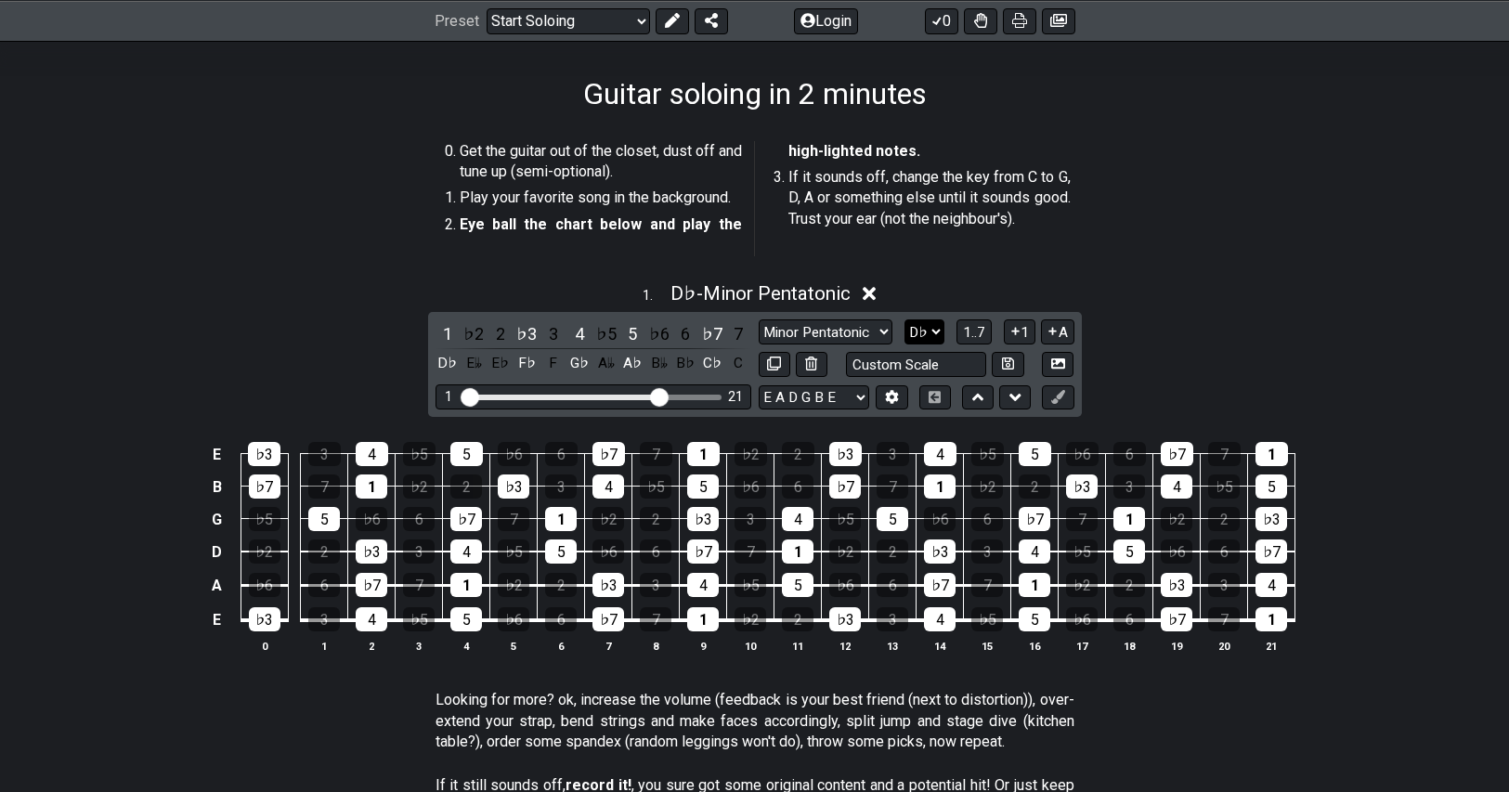
click at [934, 334] on select "A♭ A A♯ B♭ B C C♯ D♭ D D♯ E♭ E F F♯ G♭ G G♯" at bounding box center [924, 331] width 40 height 25
click at [1156, 271] on div "1 . D♭ - Minor Pentatonic" at bounding box center [755, 288] width 1448 height 35
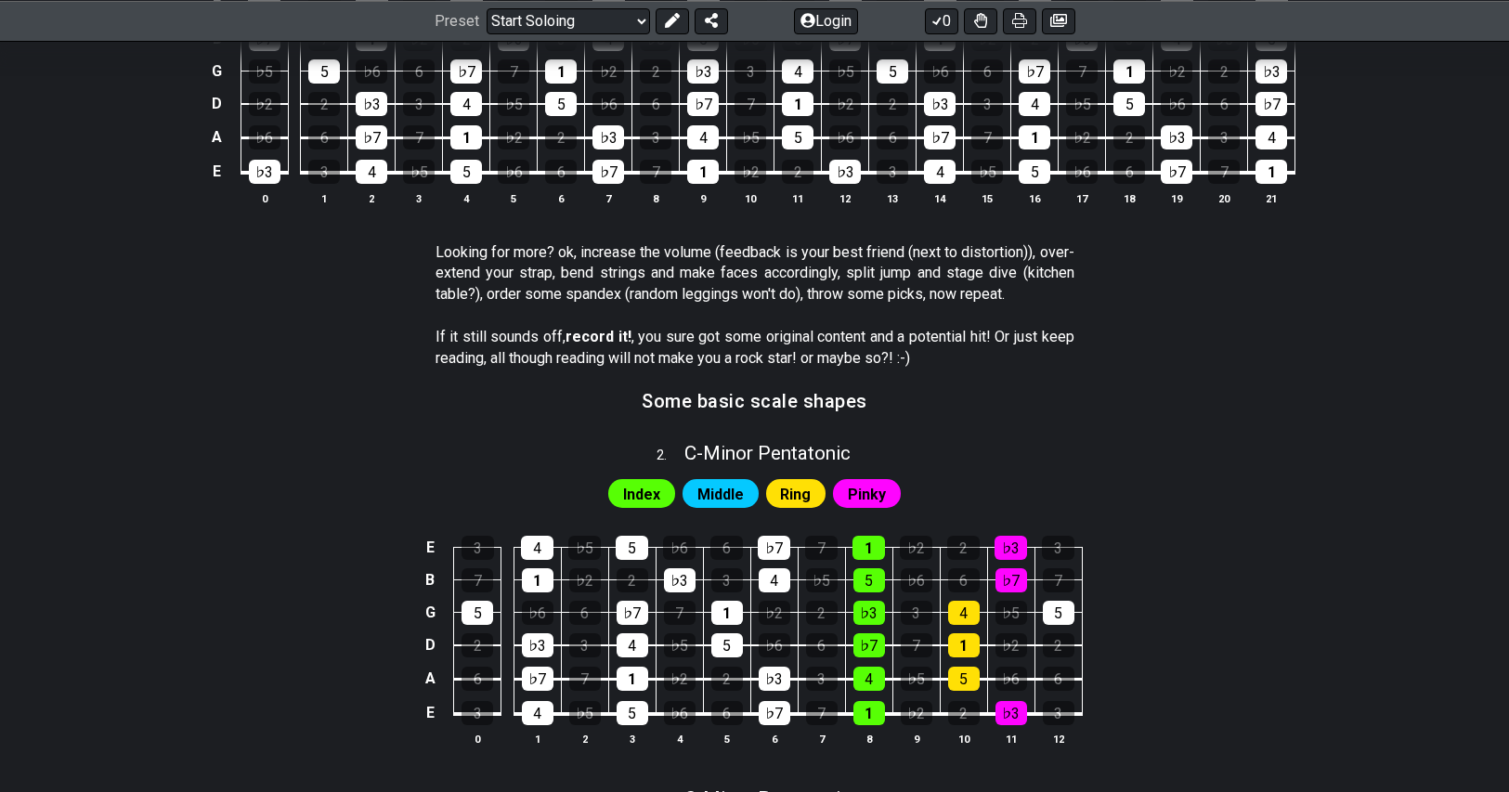
scroll to position [151, 0]
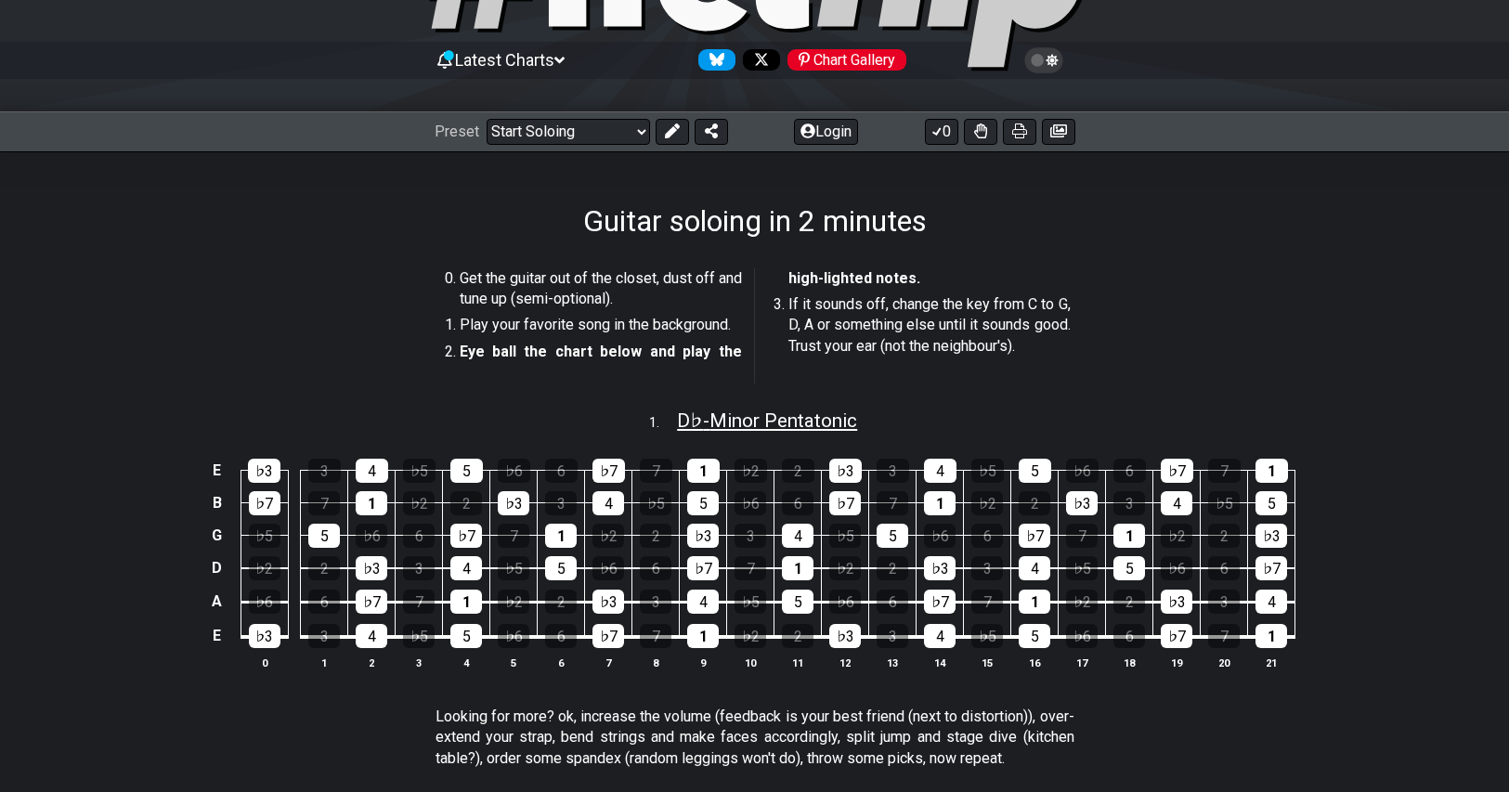
click at [798, 423] on span "D♭ - Minor Pentatonic" at bounding box center [767, 420] width 180 height 22
select select "Db"
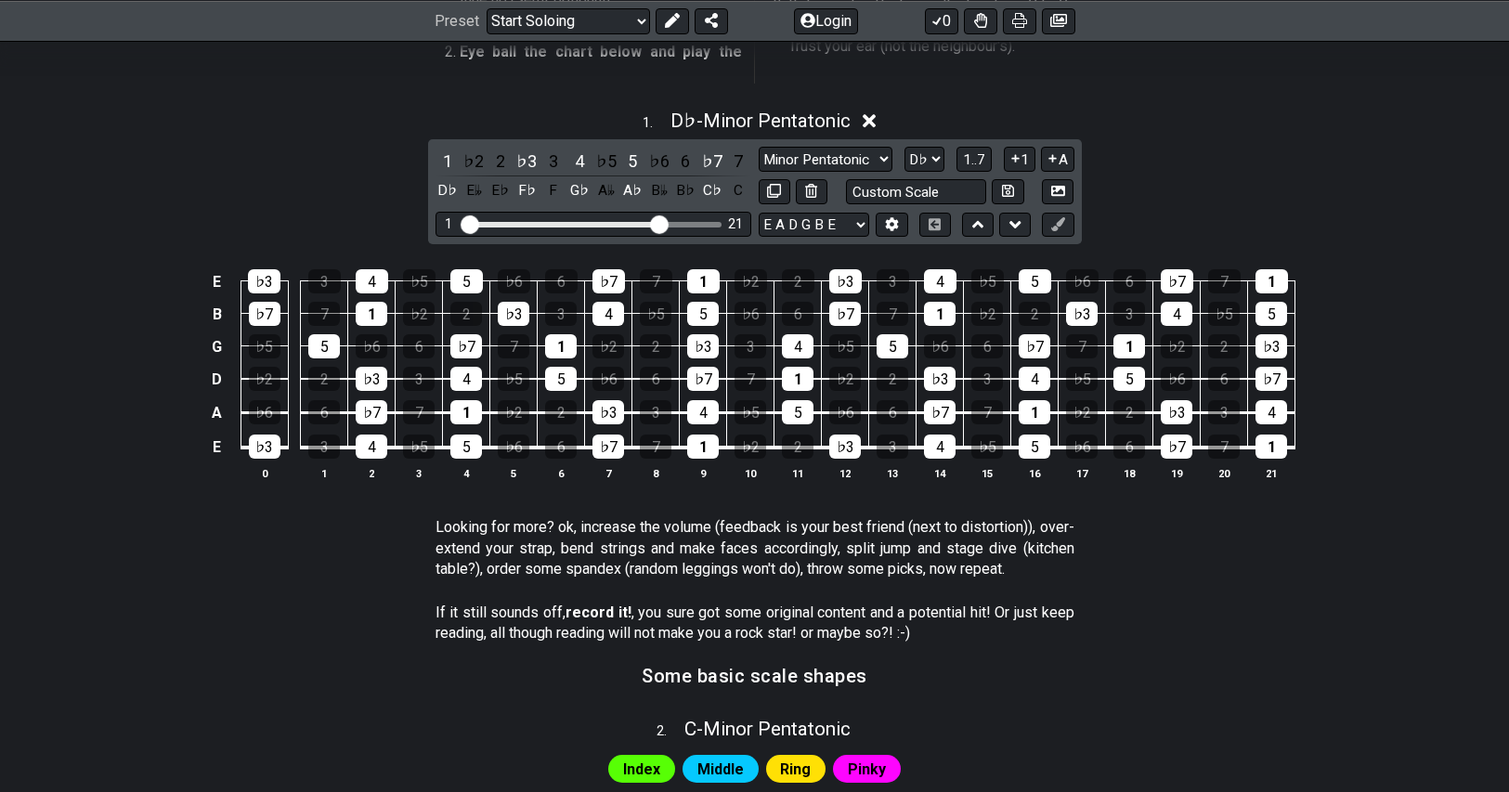
scroll to position [464, 0]
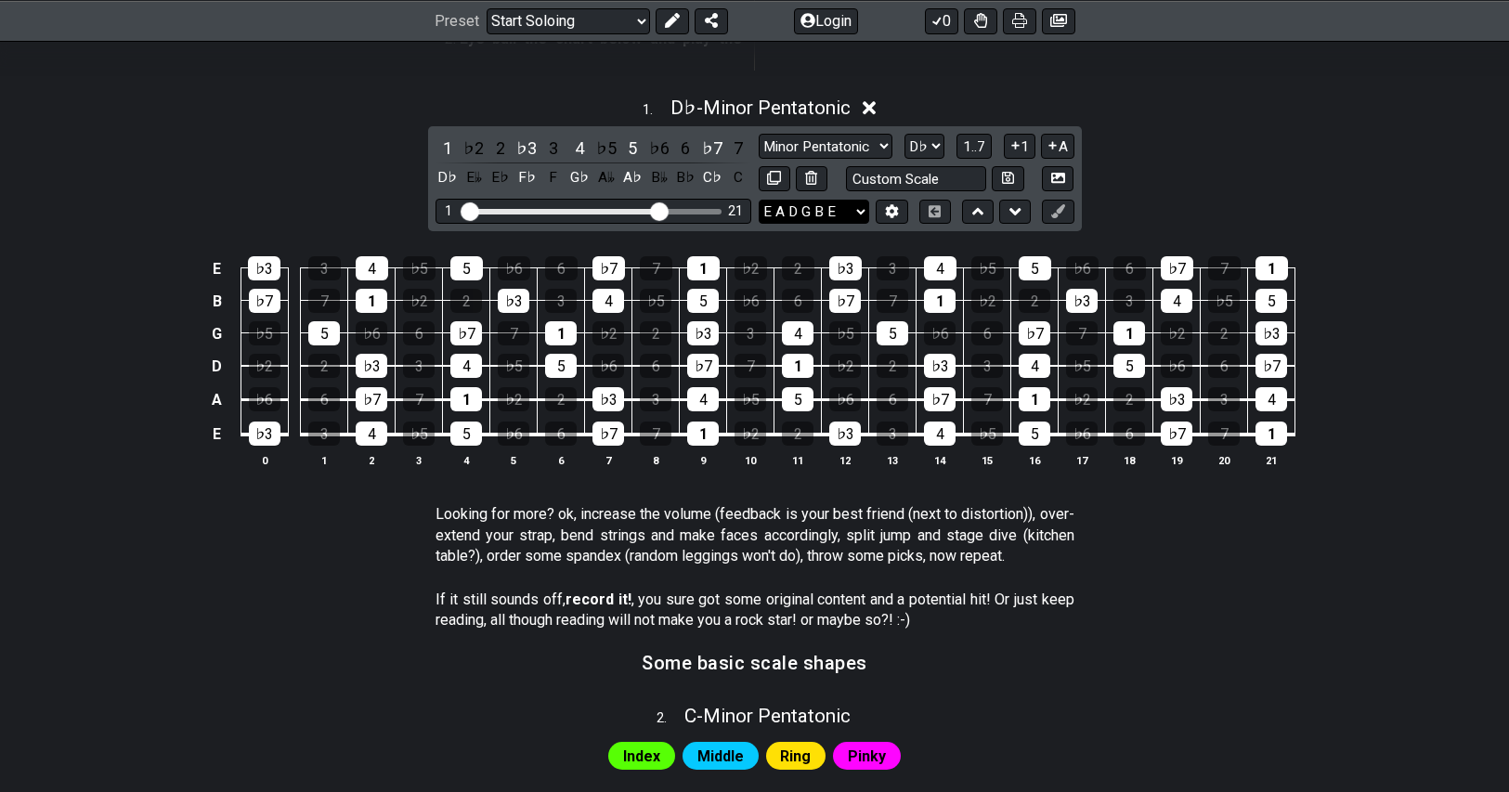
click at [816, 206] on select "E A D G B E E A D G B E E A D G B E B E A D F♯ B A D G C E A D A D G B E E♭ A♭ …" at bounding box center [813, 212] width 110 height 25
click at [825, 208] on select "E A D G B E E A D G B E E A D G B E B E A D F♯ B A D G C E A D A D G B E E♭ A♭ …" at bounding box center [813, 212] width 110 height 25
click at [1156, 118] on div "1 . D♭ - Minor Pentatonic" at bounding box center [755, 102] width 1448 height 35
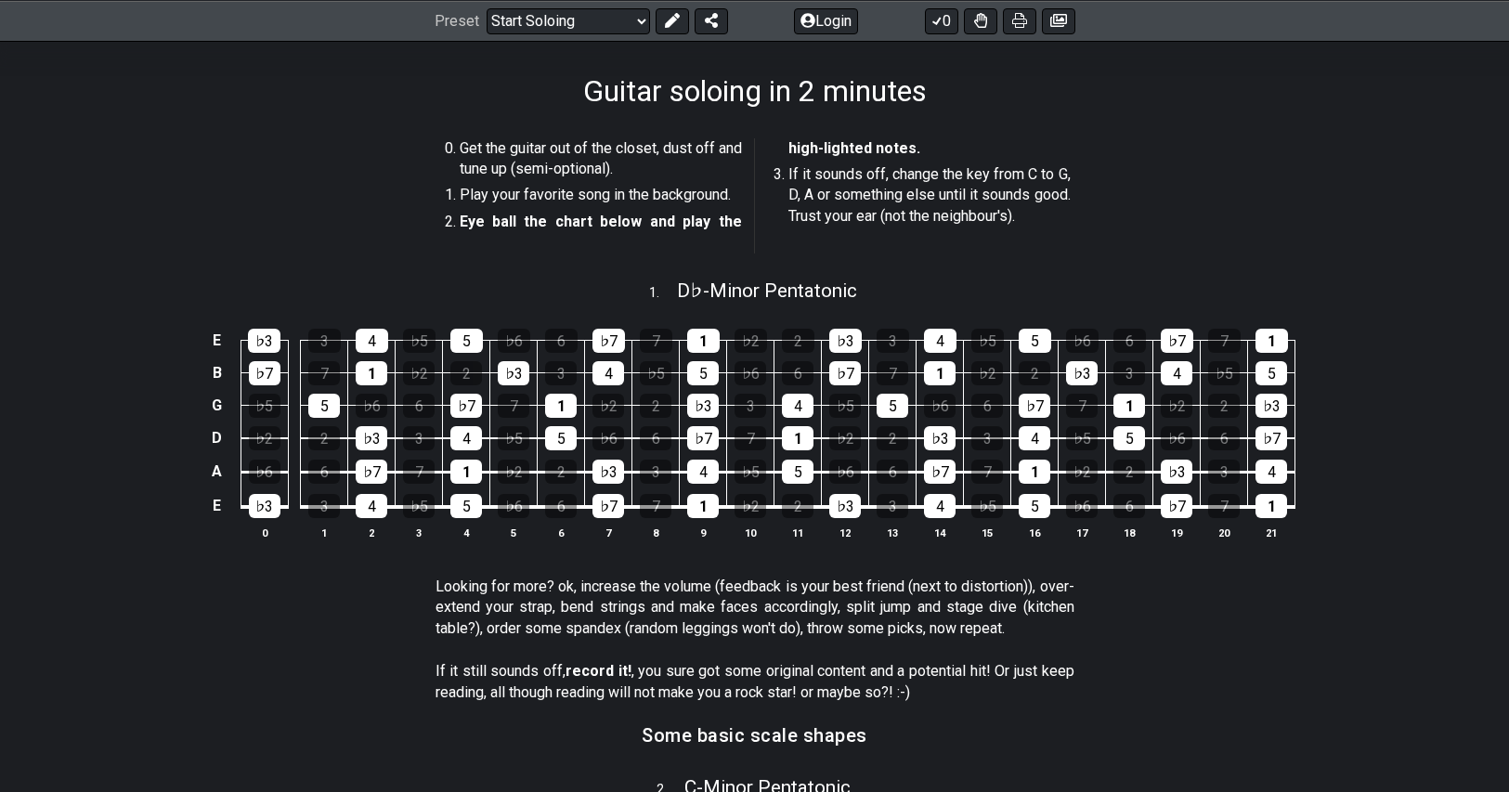
scroll to position [279, 0]
